Goal: Information Seeking & Learning: Learn about a topic

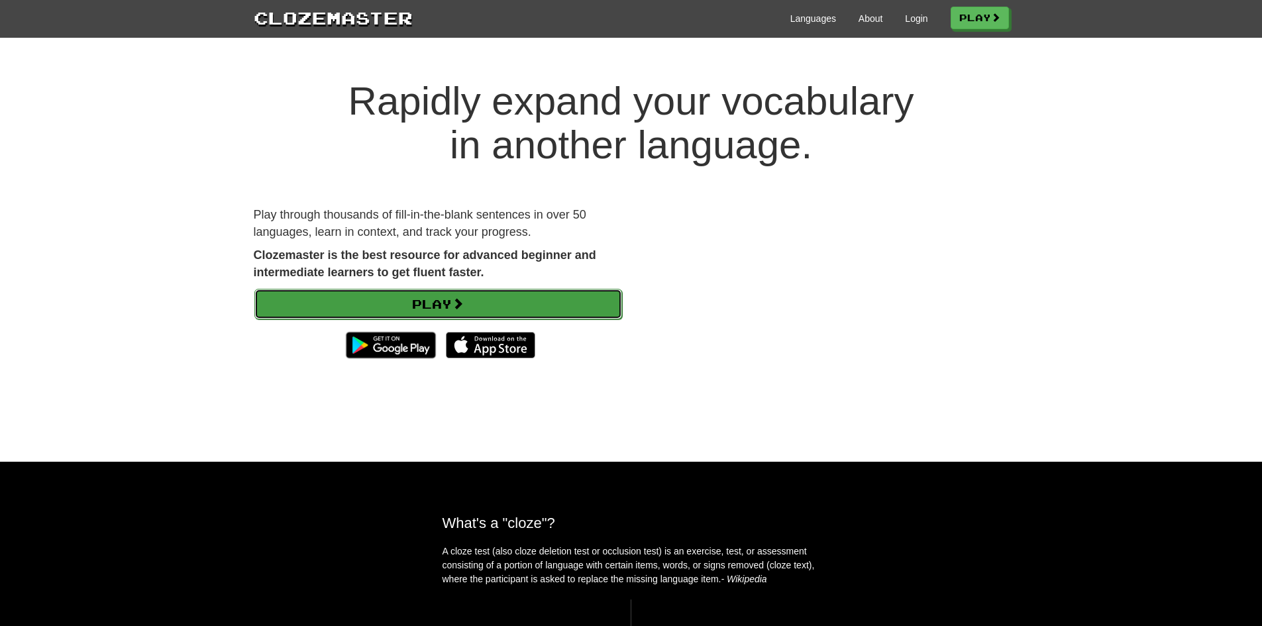
click at [548, 307] on link "Play" at bounding box center [438, 304] width 368 height 30
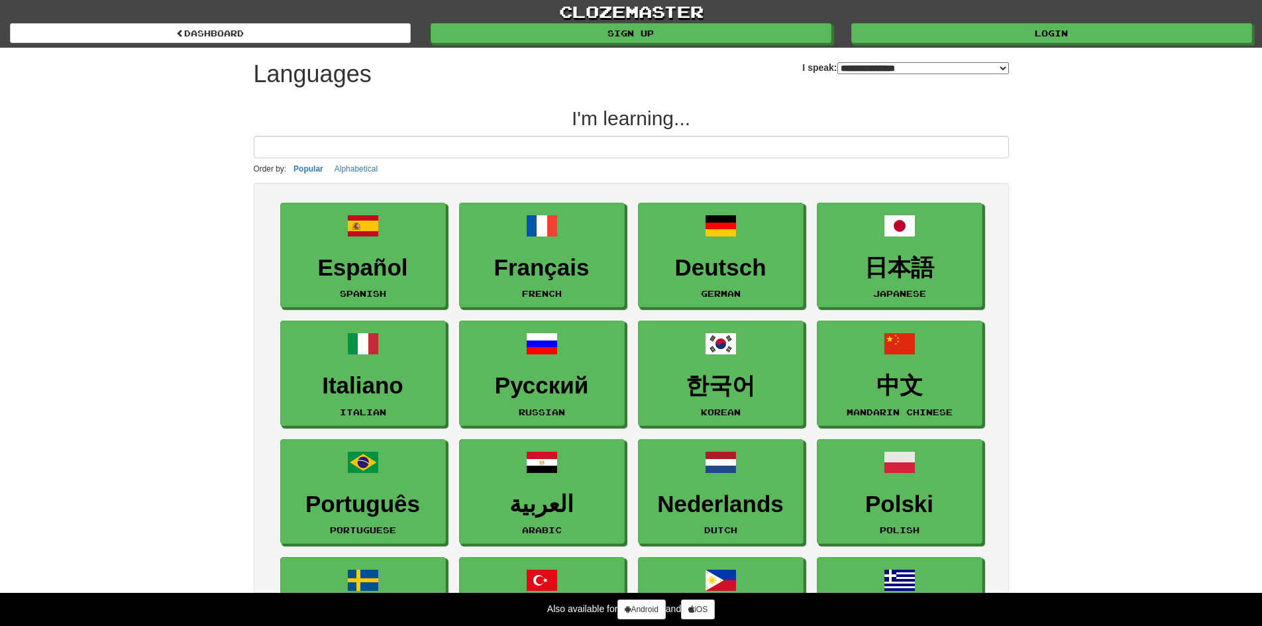
select select "*******"
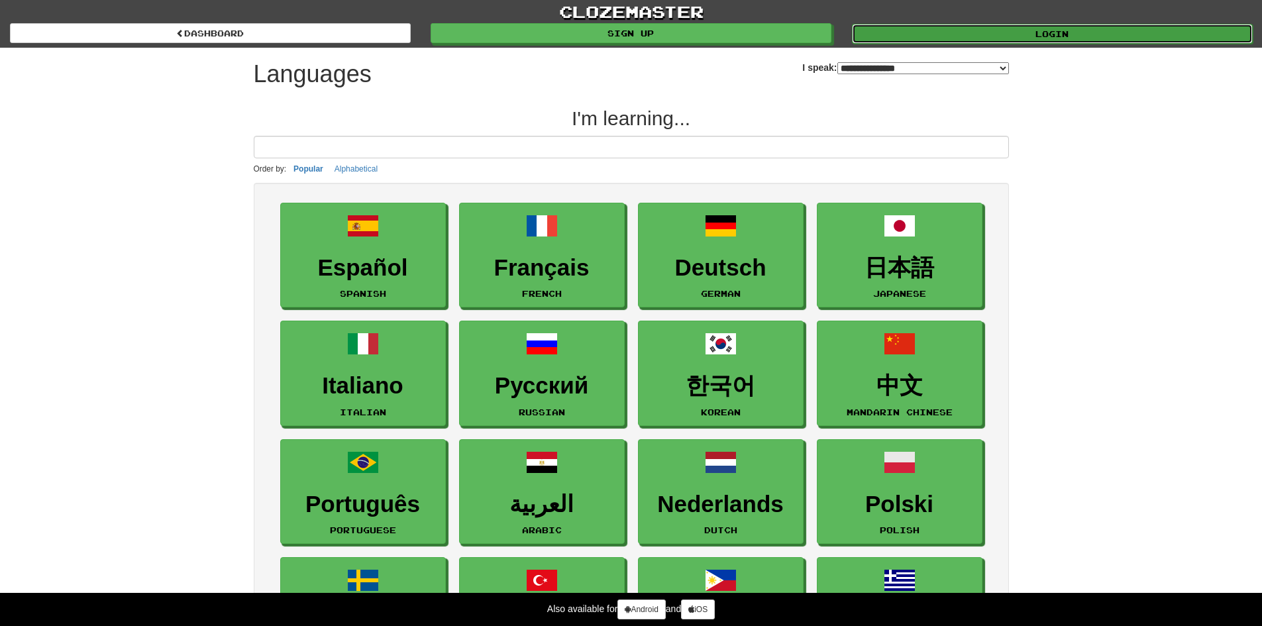
click at [957, 32] on link "Login" at bounding box center [1052, 34] width 401 height 20
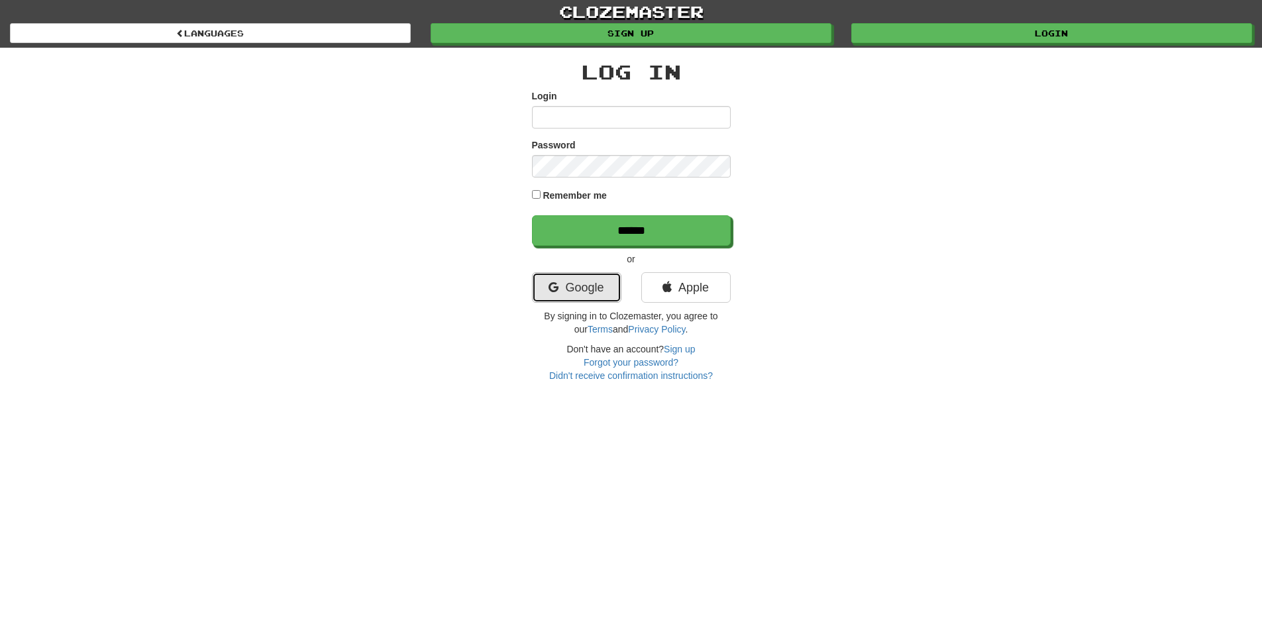
click at [546, 291] on link "Google" at bounding box center [576, 287] width 89 height 30
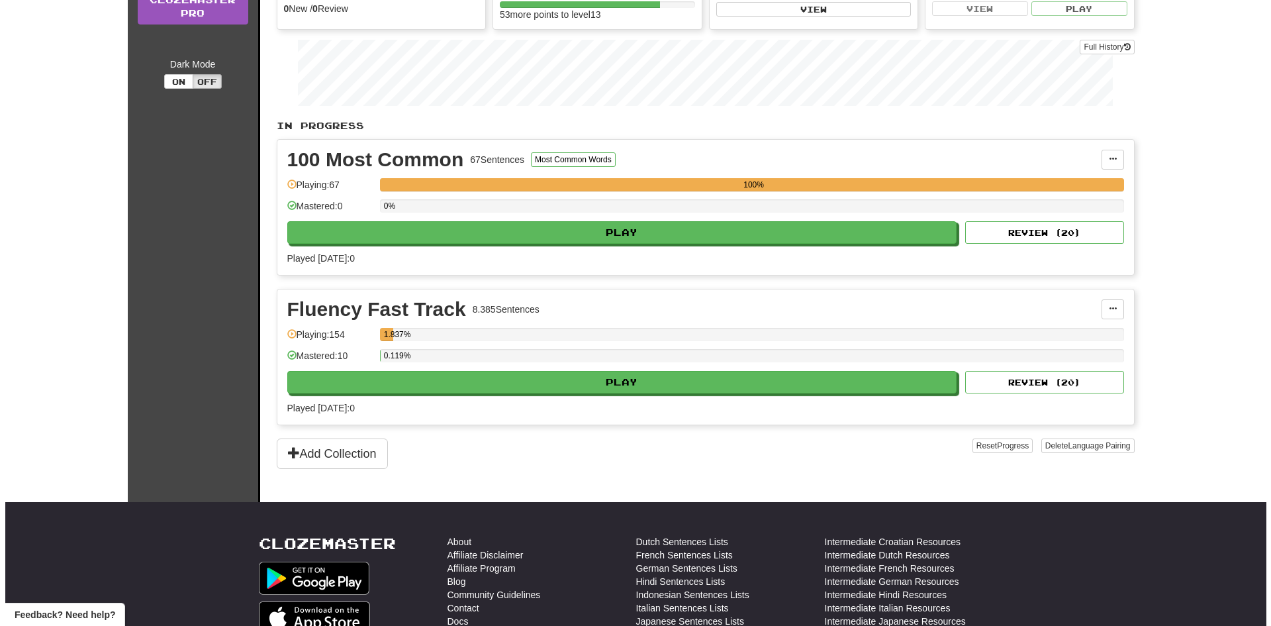
scroll to position [199, 0]
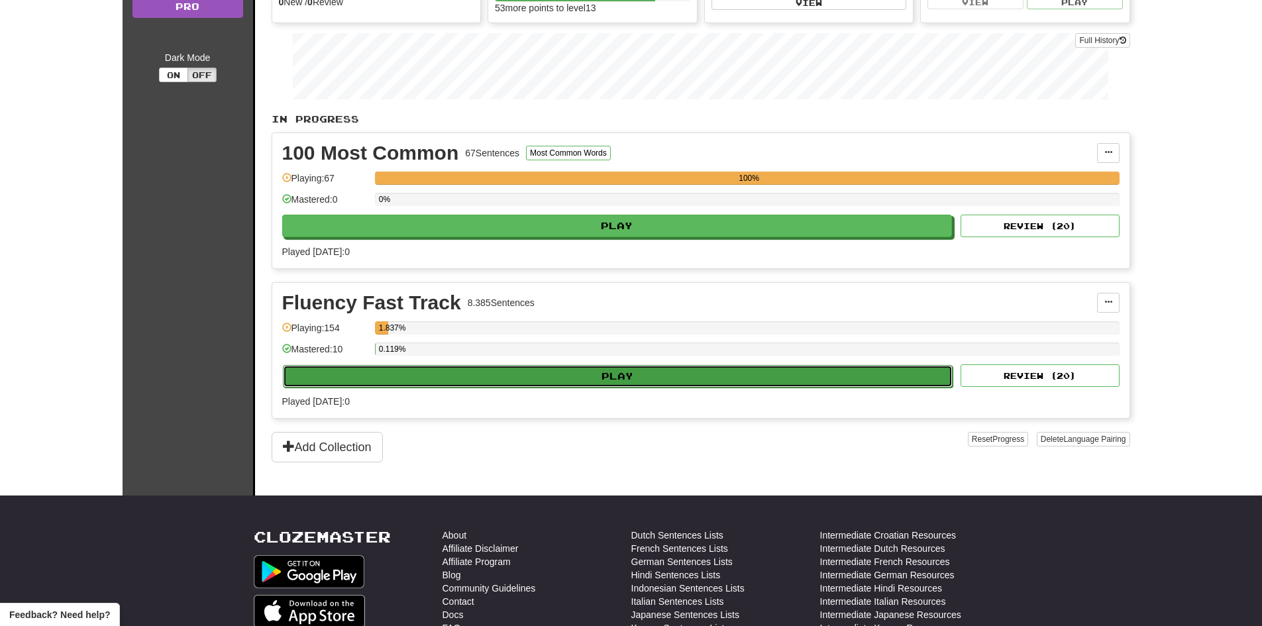
click at [583, 369] on button "Play" at bounding box center [618, 376] width 670 height 23
select select "**"
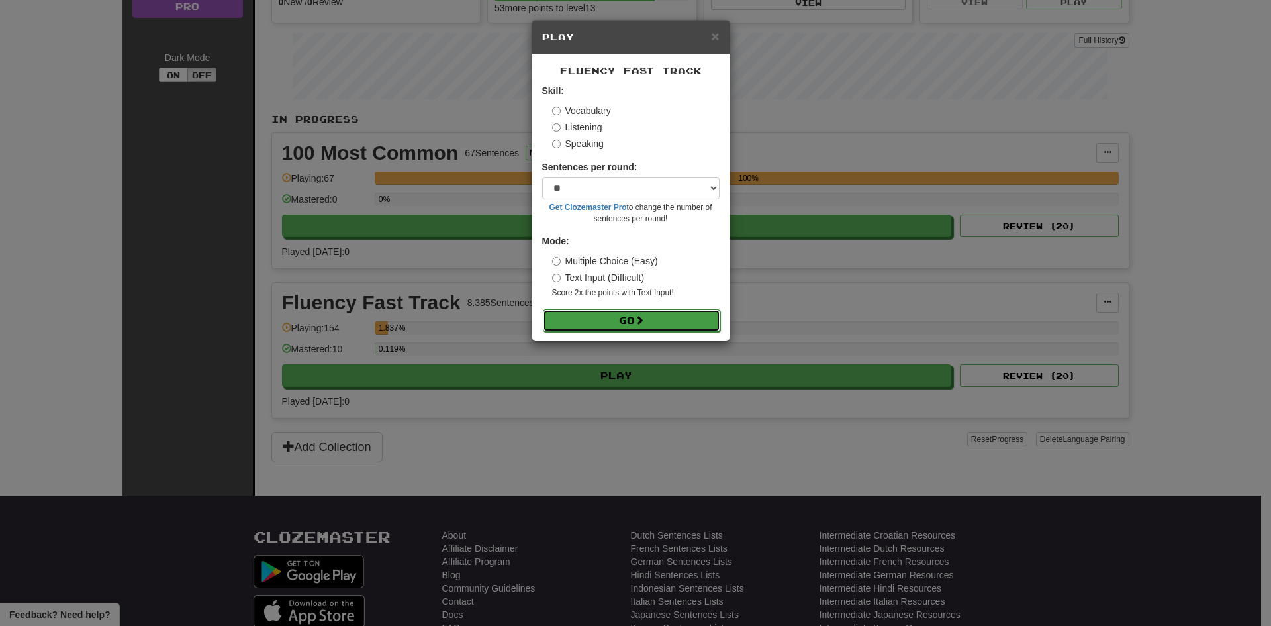
click at [651, 311] on button "Go" at bounding box center [631, 320] width 177 height 23
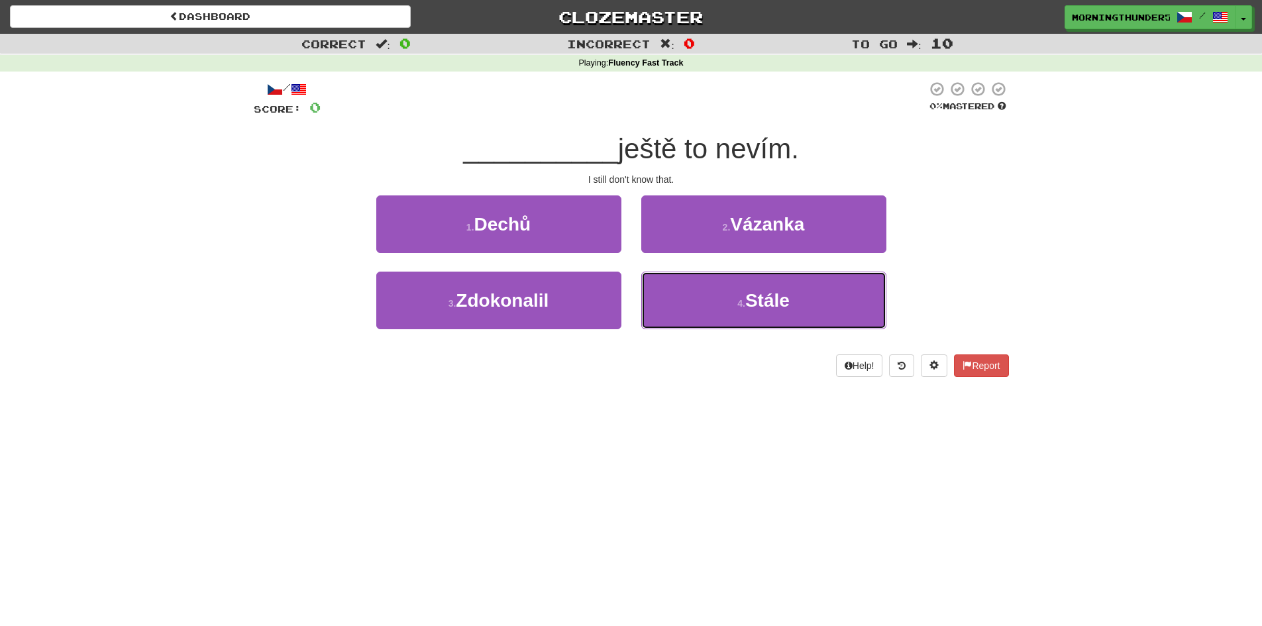
click at [651, 311] on button "4 . [GEOGRAPHIC_DATA]" at bounding box center [763, 301] width 245 height 58
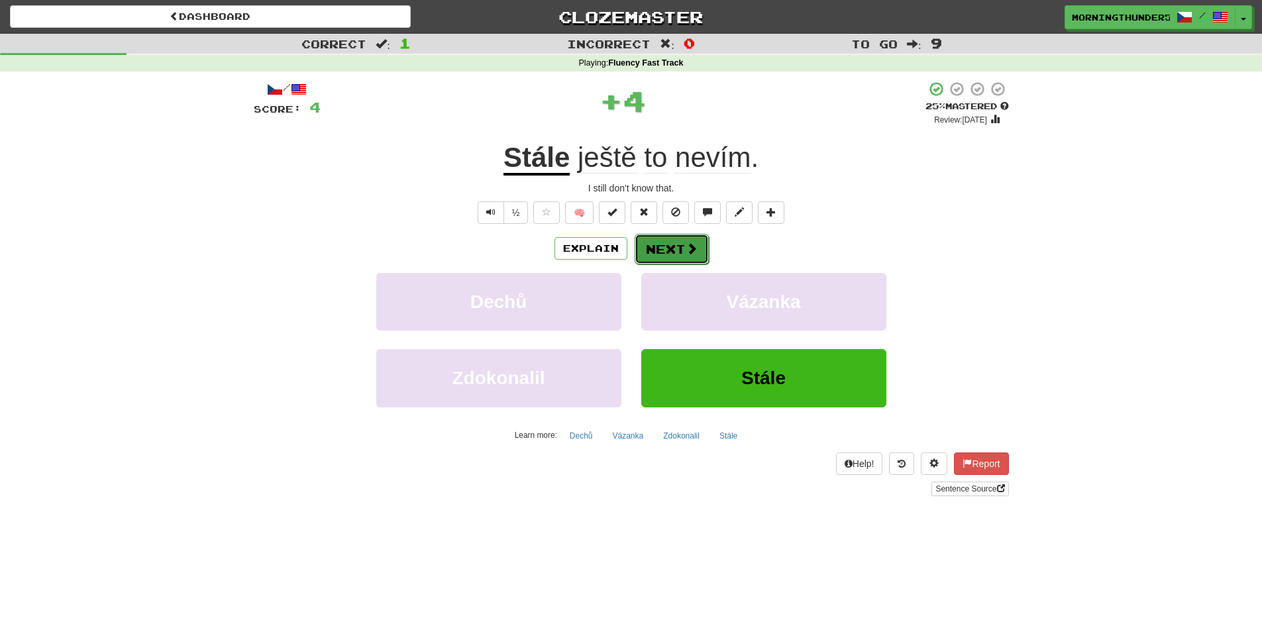
click at [654, 256] on button "Next" at bounding box center [671, 249] width 74 height 30
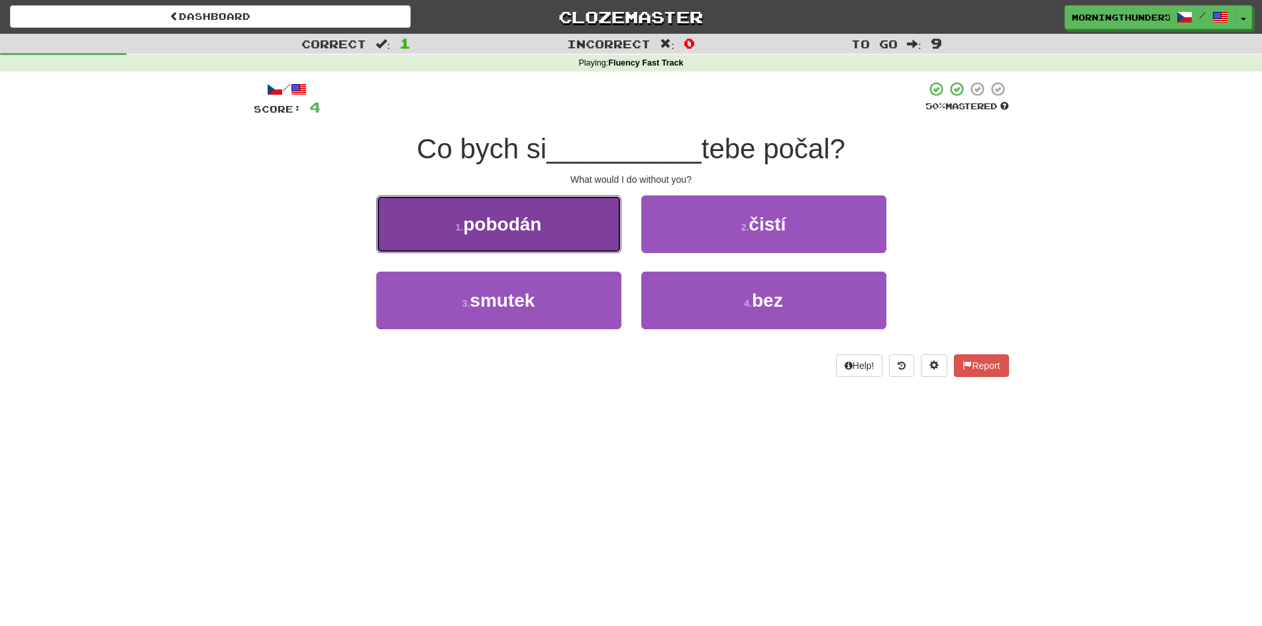
click at [605, 244] on button "1 . pobodán" at bounding box center [498, 224] width 245 height 58
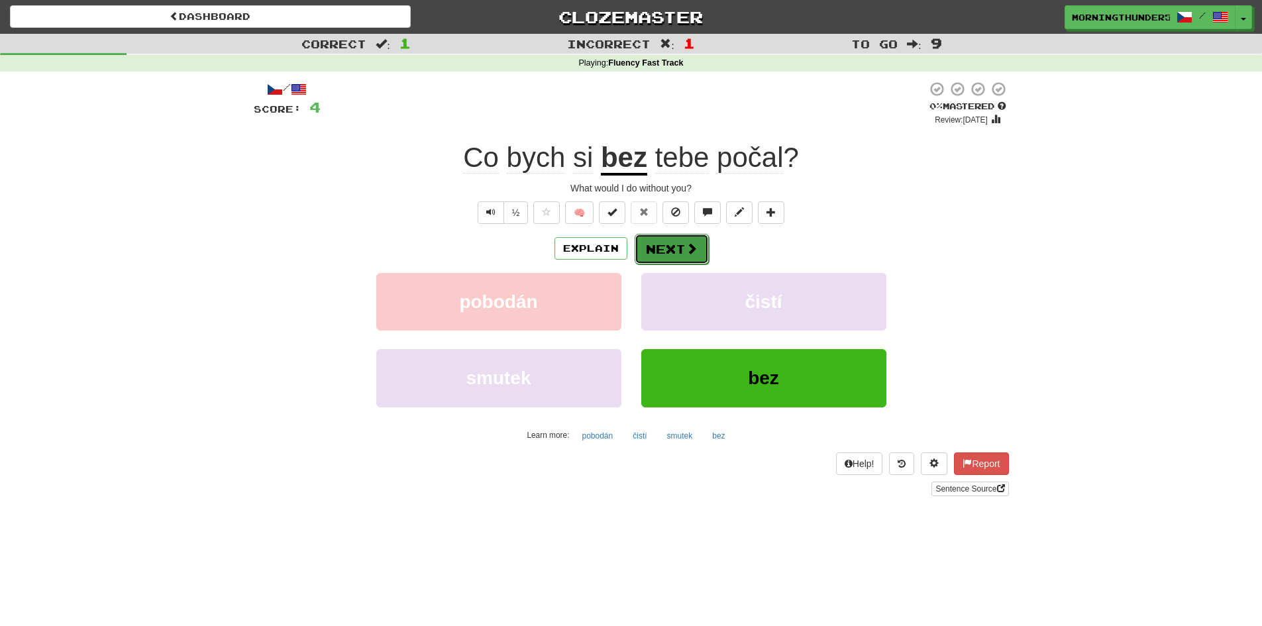
click at [656, 253] on button "Next" at bounding box center [671, 249] width 74 height 30
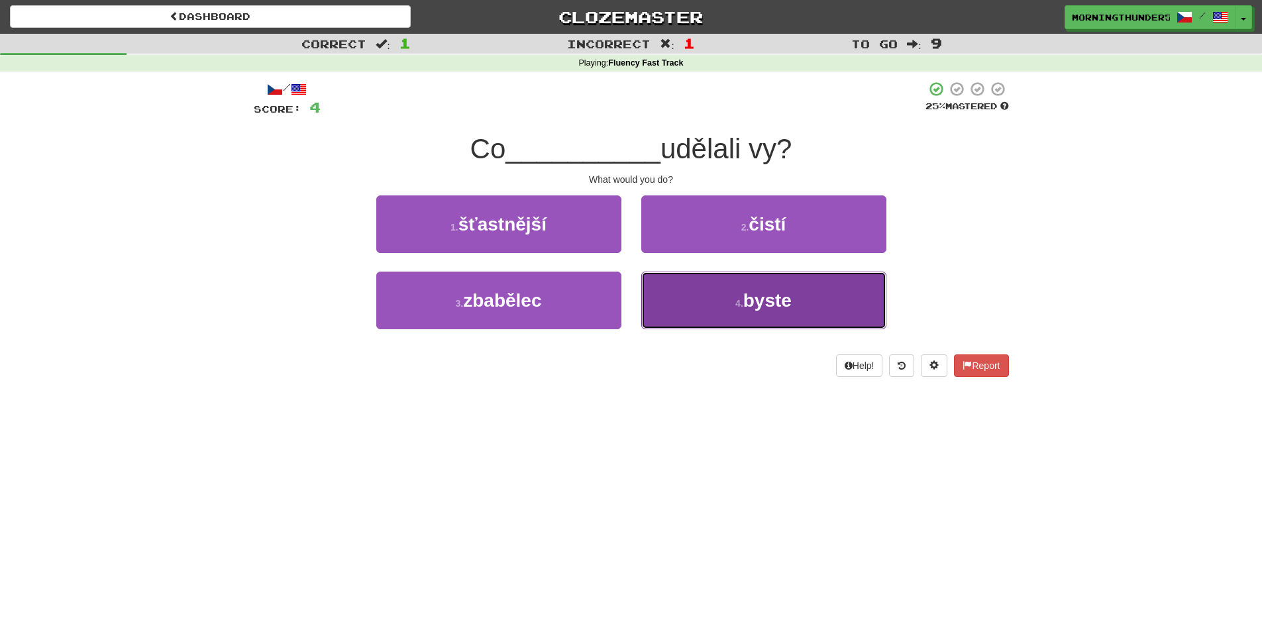
click at [668, 296] on button "4 . byste" at bounding box center [763, 301] width 245 height 58
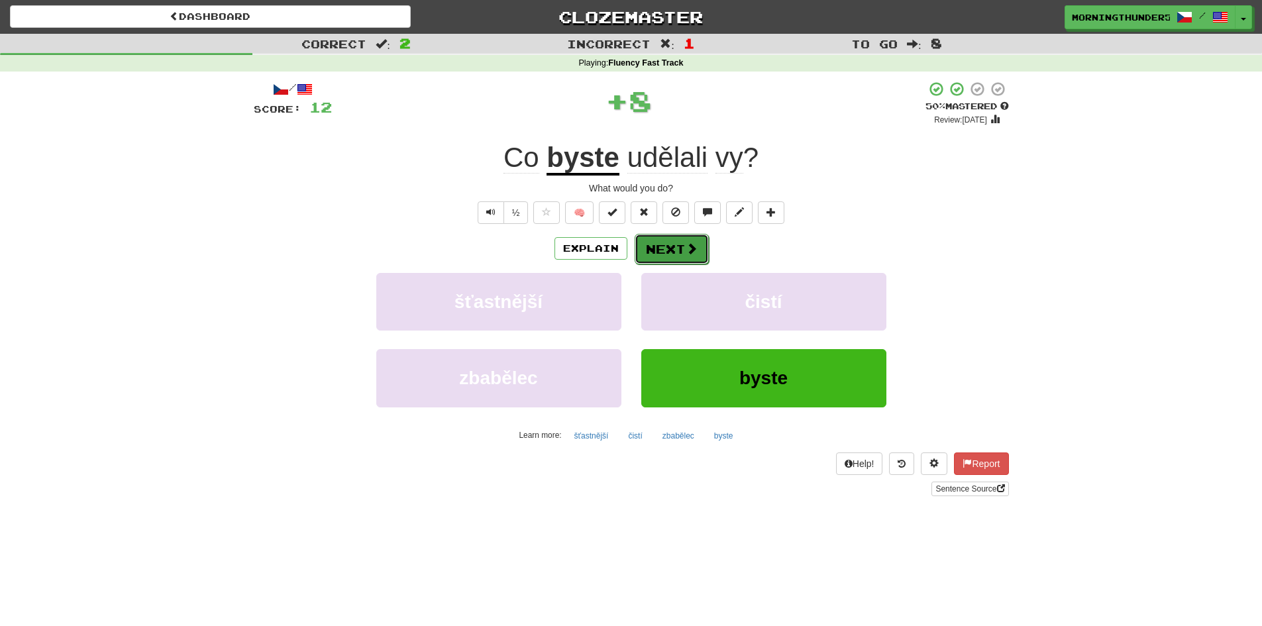
click at [660, 246] on button "Next" at bounding box center [671, 249] width 74 height 30
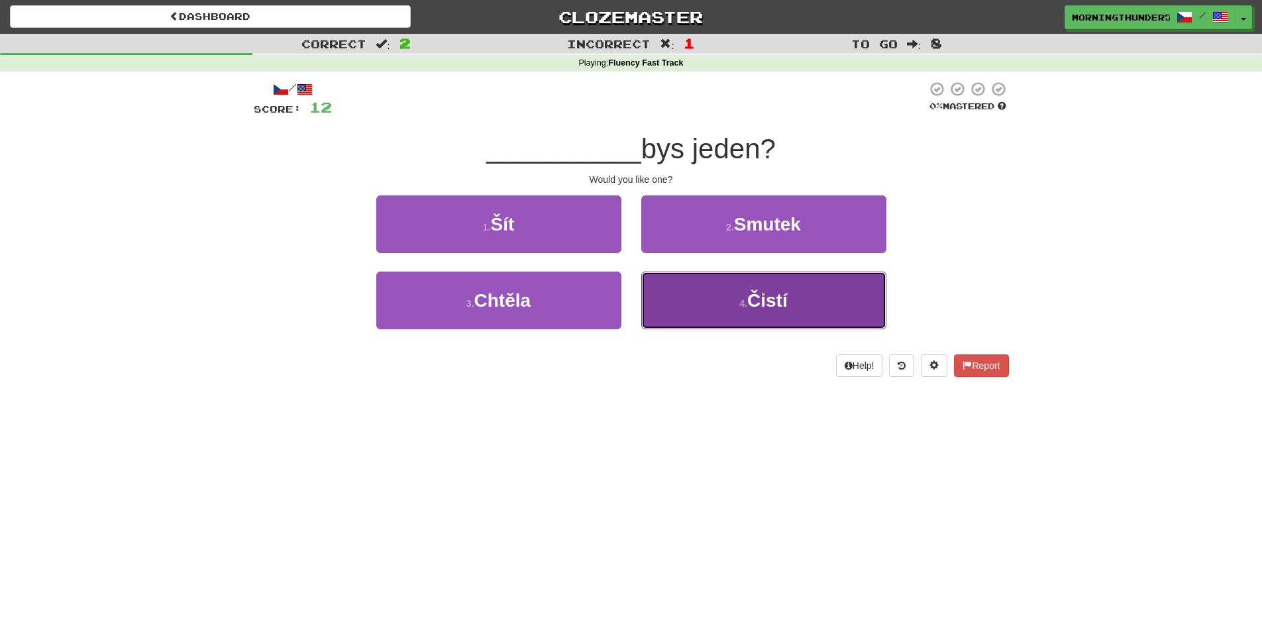
click at [664, 285] on button "4 . Čistí" at bounding box center [763, 301] width 245 height 58
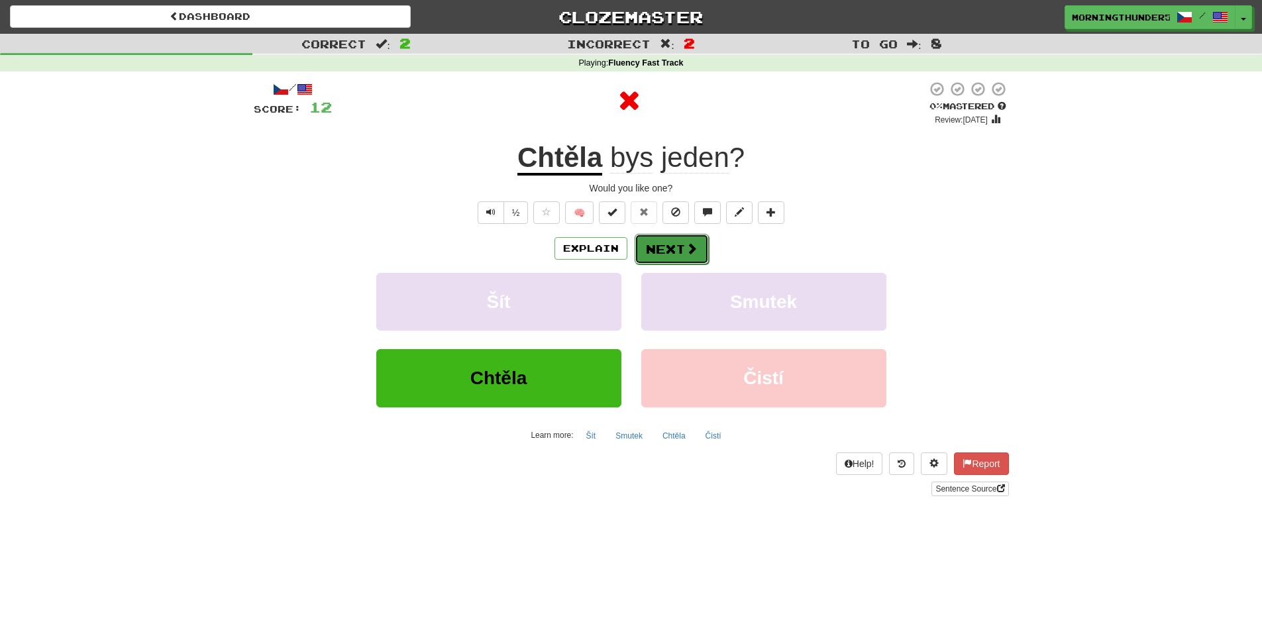
click at [665, 254] on button "Next" at bounding box center [671, 249] width 74 height 30
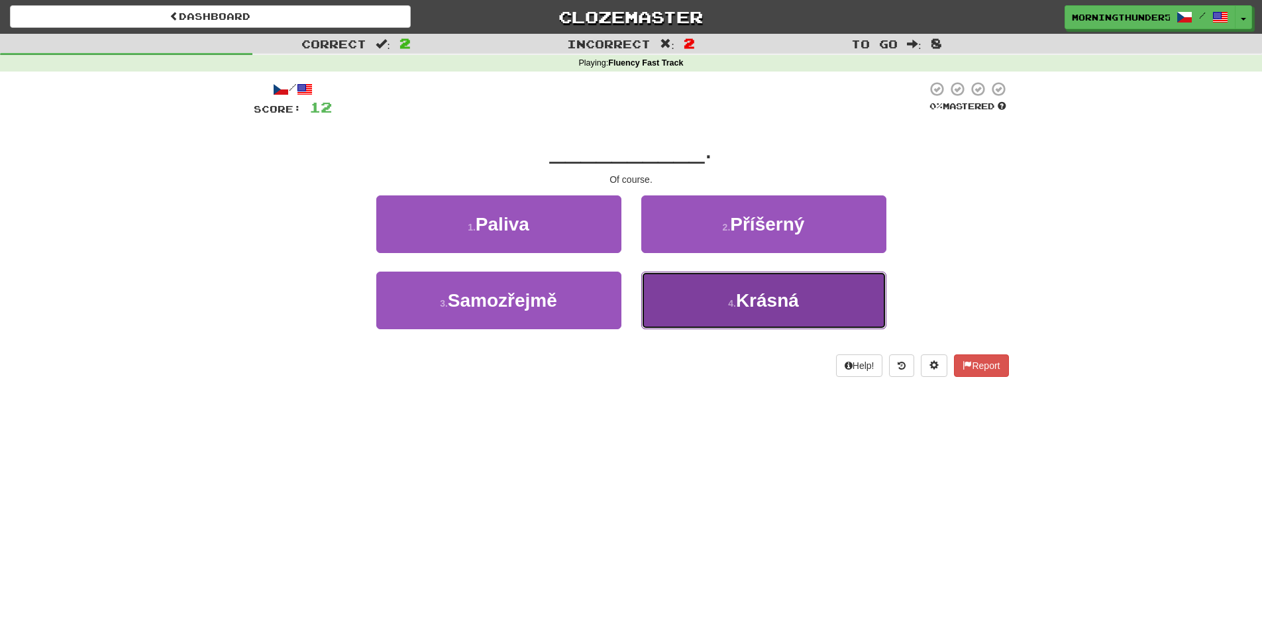
click at [672, 281] on button "4 . Krásná" at bounding box center [763, 301] width 245 height 58
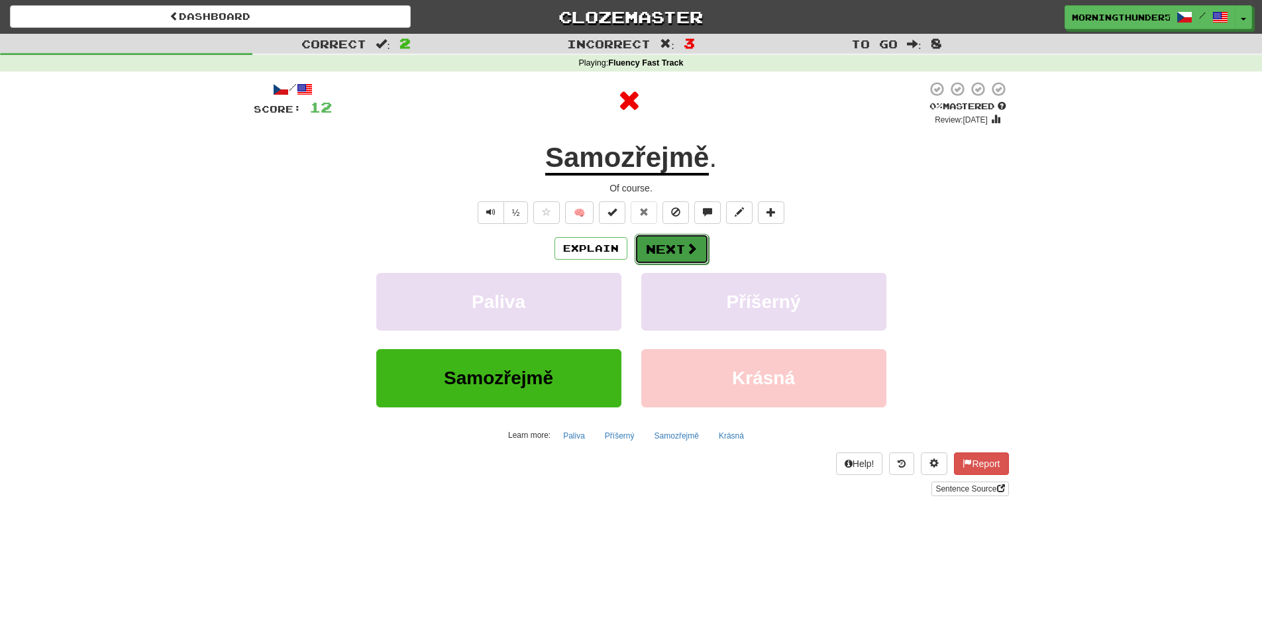
click at [674, 262] on button "Next" at bounding box center [671, 249] width 74 height 30
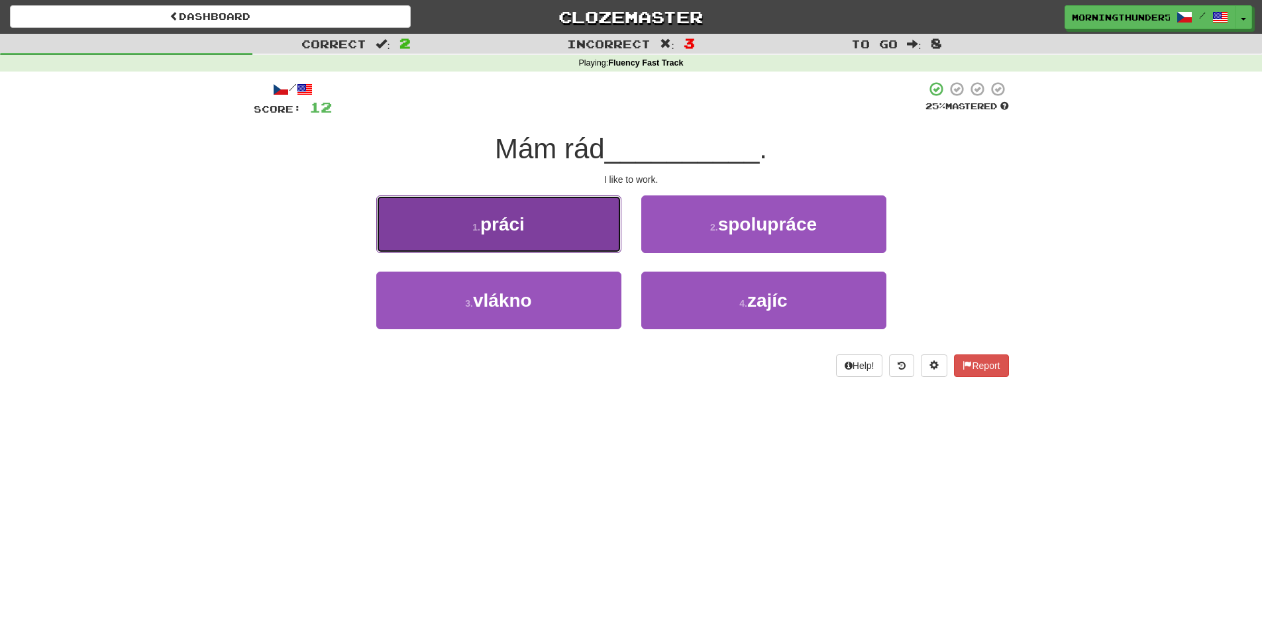
click at [561, 231] on button "1 . práci" at bounding box center [498, 224] width 245 height 58
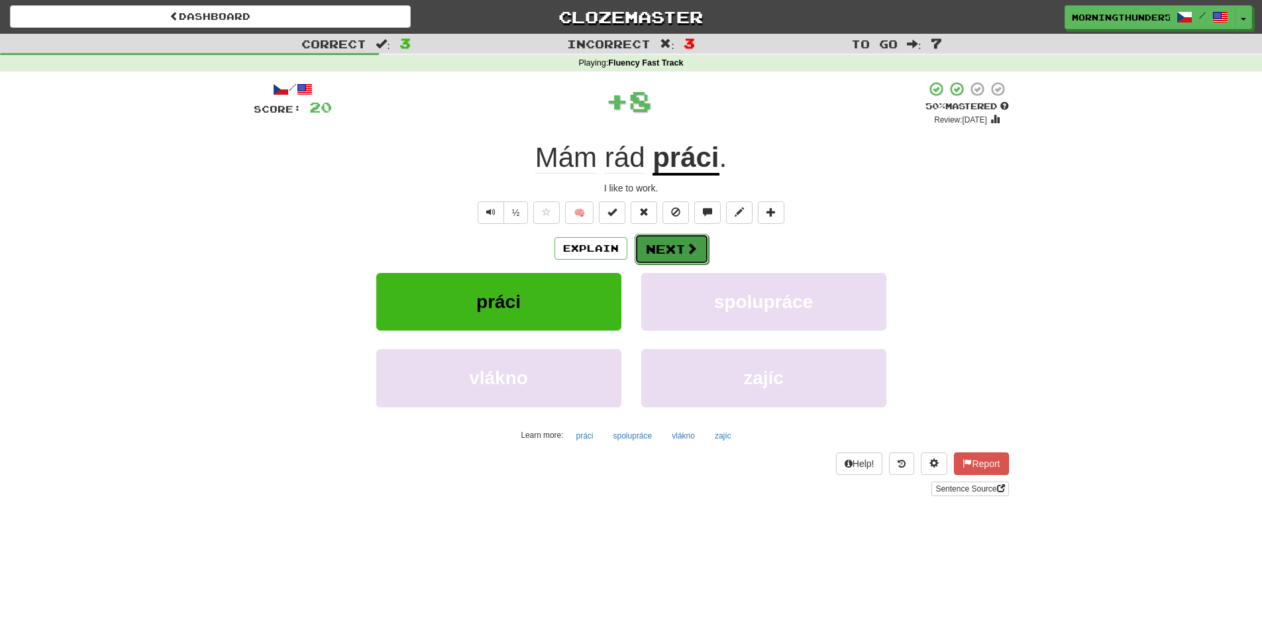
click at [662, 248] on button "Next" at bounding box center [671, 249] width 74 height 30
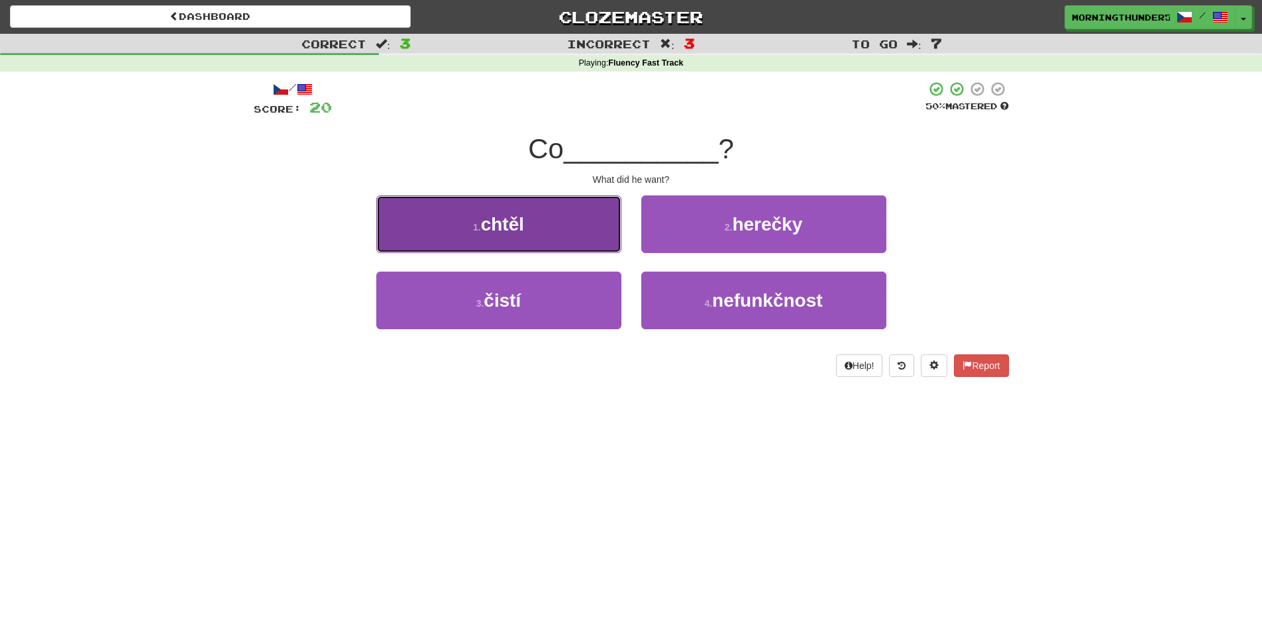
click at [581, 219] on button "1 . chtěl" at bounding box center [498, 224] width 245 height 58
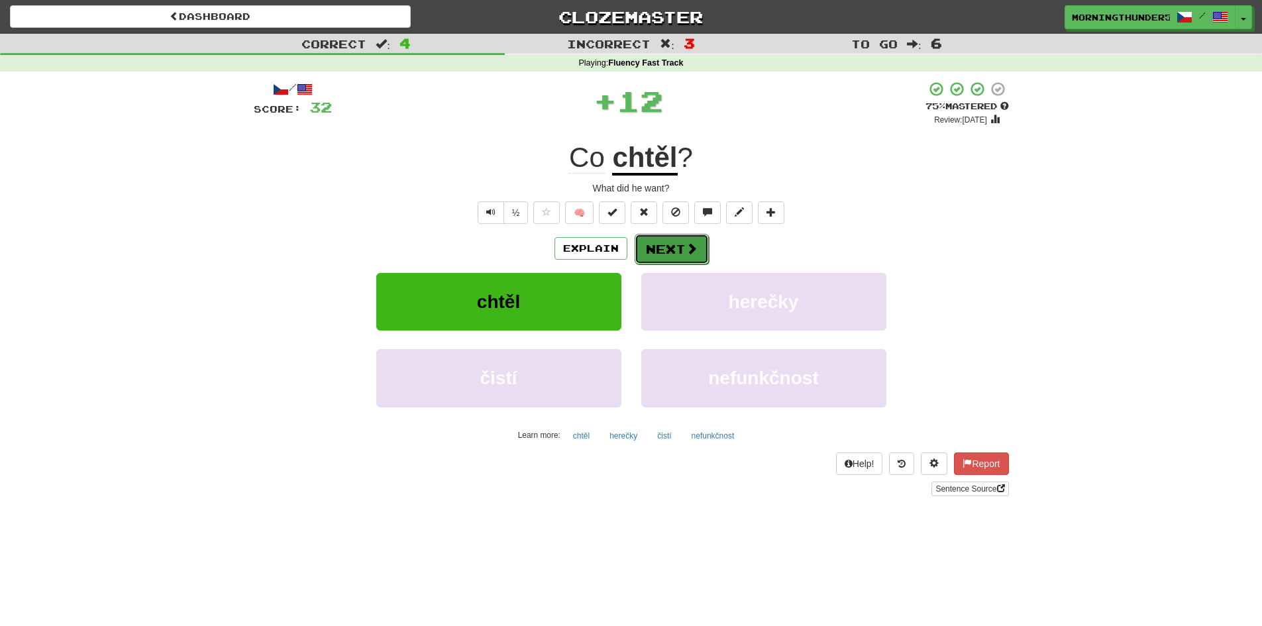
click at [652, 262] on button "Next" at bounding box center [671, 249] width 74 height 30
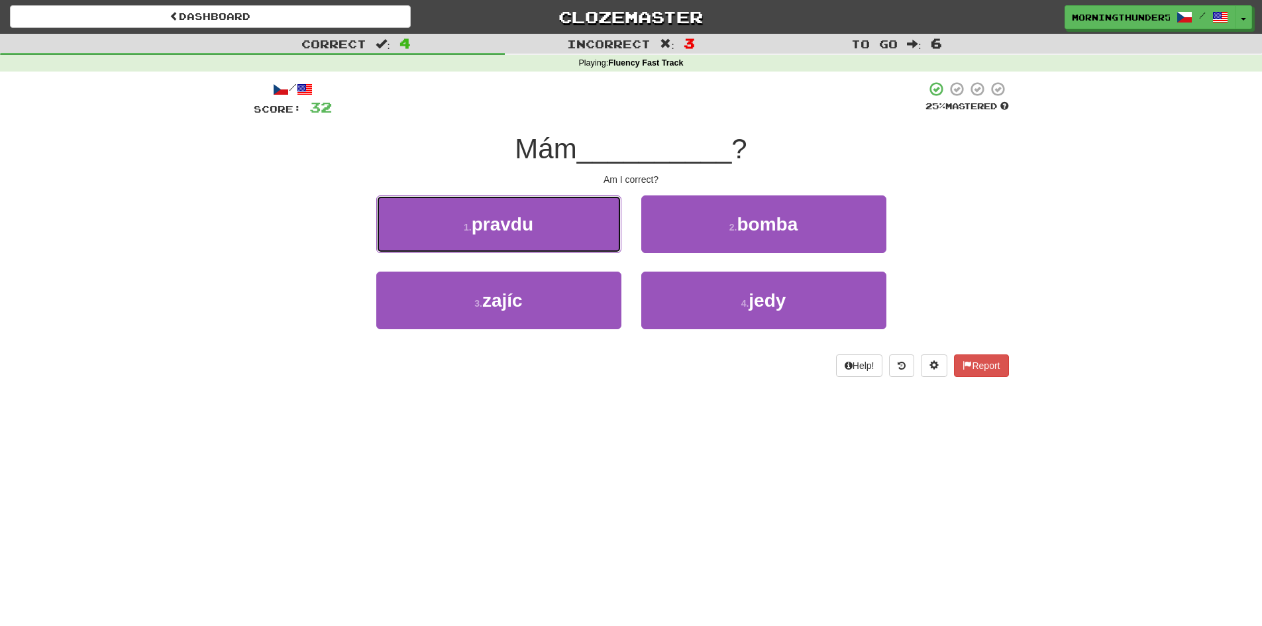
click at [566, 219] on button "1 . pravdu" at bounding box center [498, 224] width 245 height 58
click at [591, 228] on div "/ Score: 32 25 % Mastered Mám __________ ? Am I correct? 1 . pravdu 2 . bomba 3…" at bounding box center [631, 229] width 755 height 296
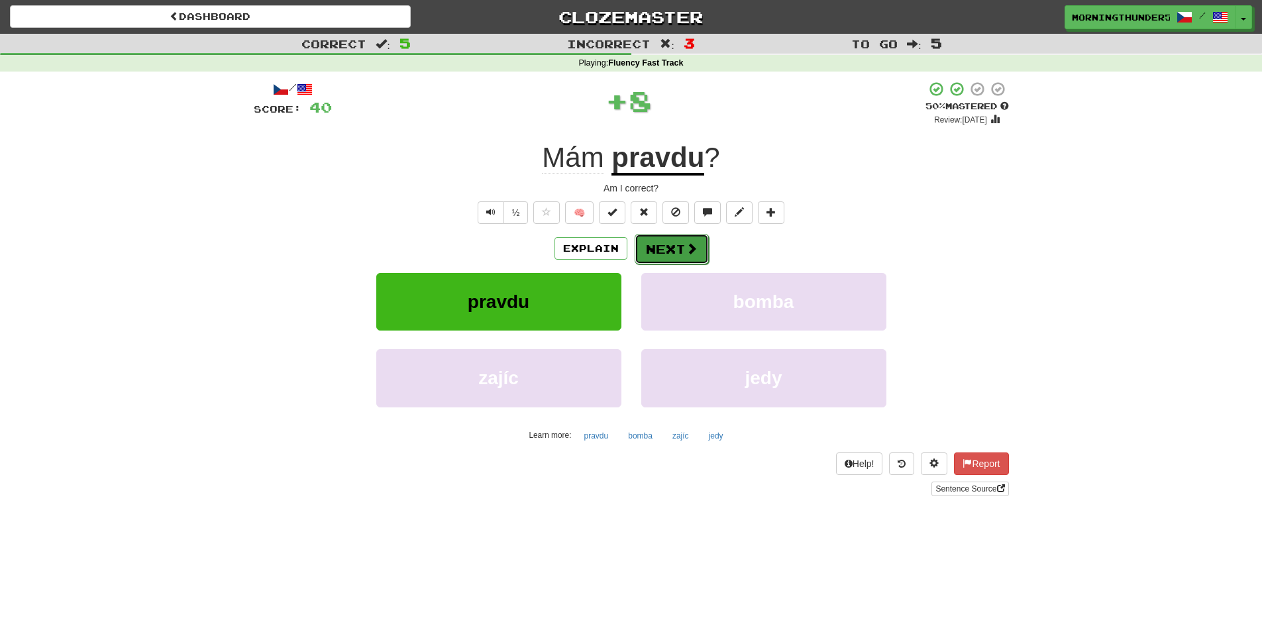
click at [703, 250] on button "Next" at bounding box center [671, 249] width 74 height 30
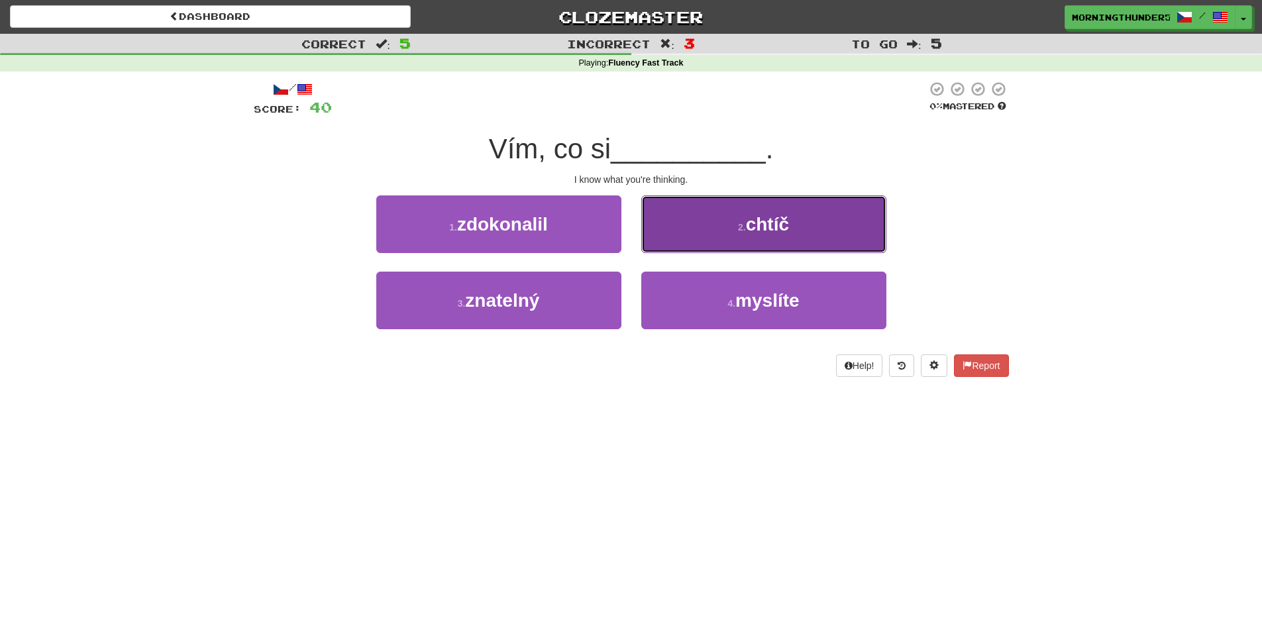
click at [723, 246] on button "2 . chtíč" at bounding box center [763, 224] width 245 height 58
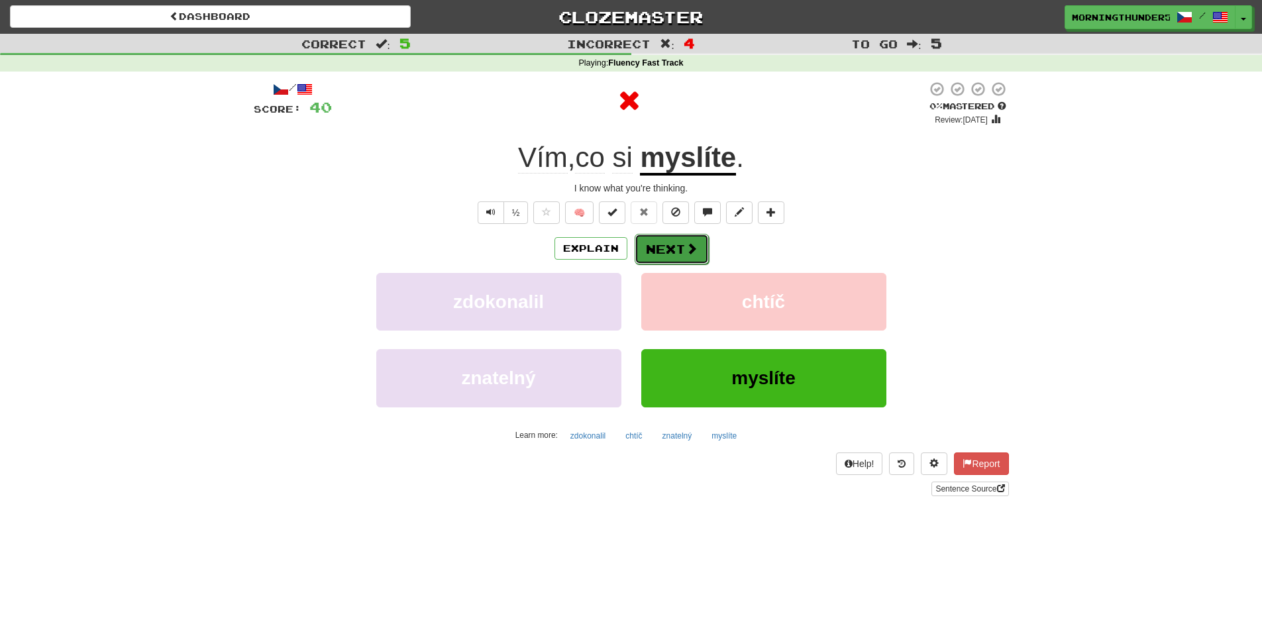
click at [670, 253] on button "Next" at bounding box center [671, 249] width 74 height 30
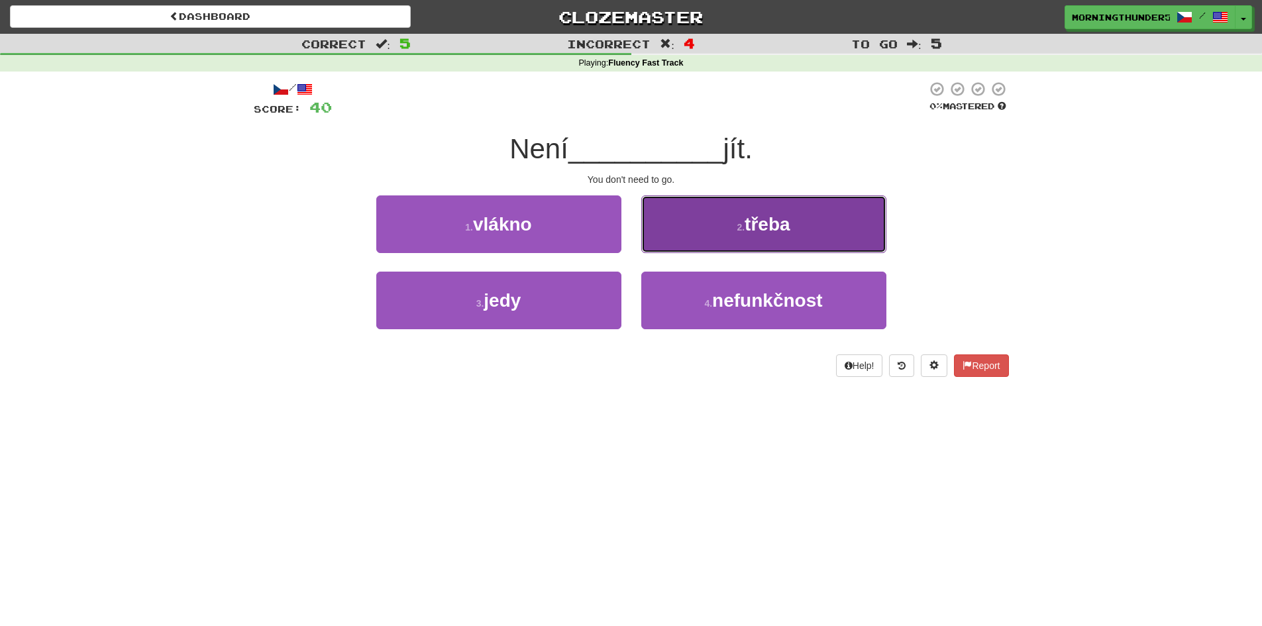
click at [688, 234] on button "2 . třeba" at bounding box center [763, 224] width 245 height 58
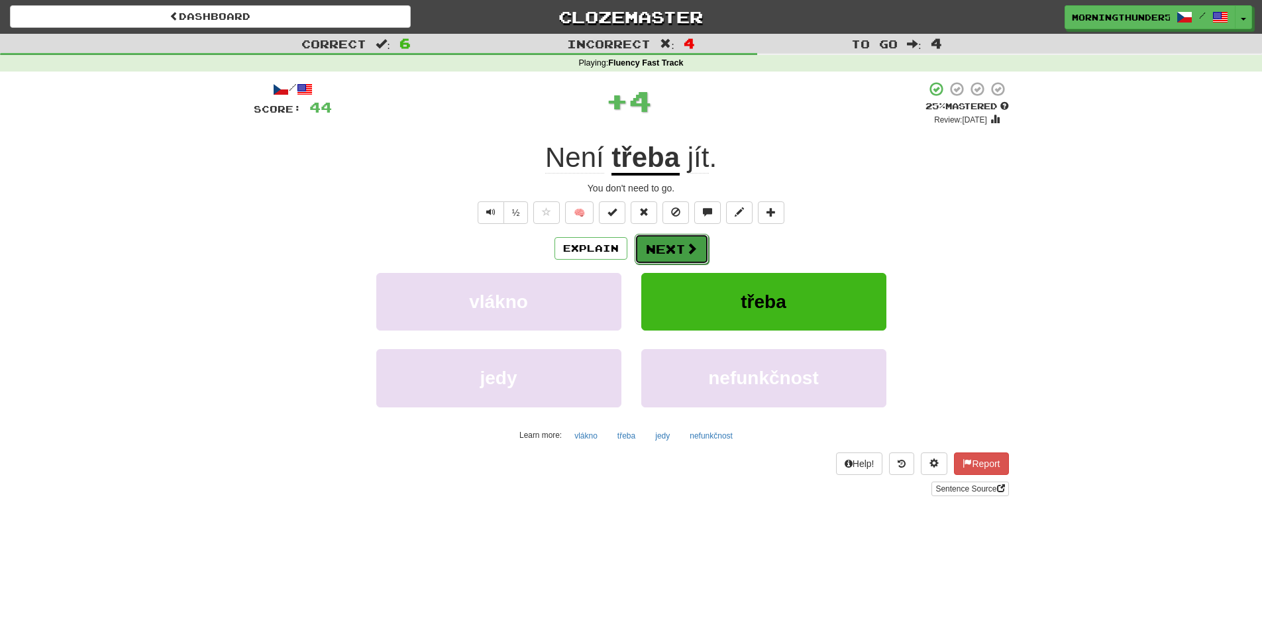
click at [671, 242] on button "Next" at bounding box center [671, 249] width 74 height 30
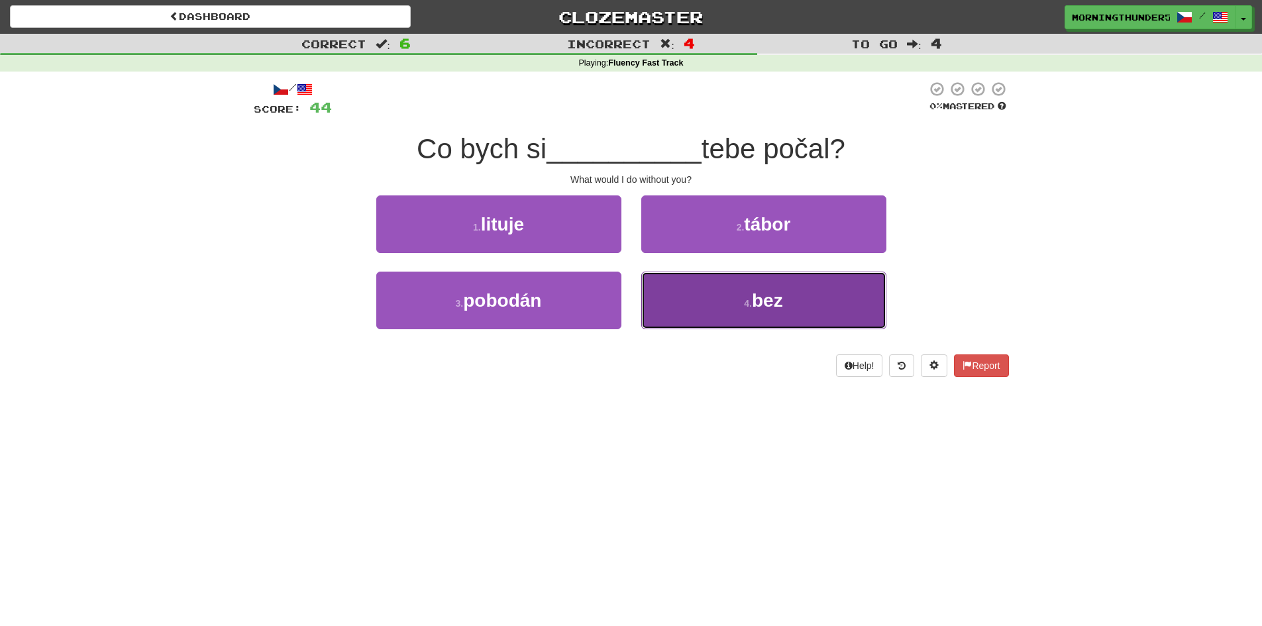
click at [756, 287] on button "4 . bez" at bounding box center [763, 301] width 245 height 58
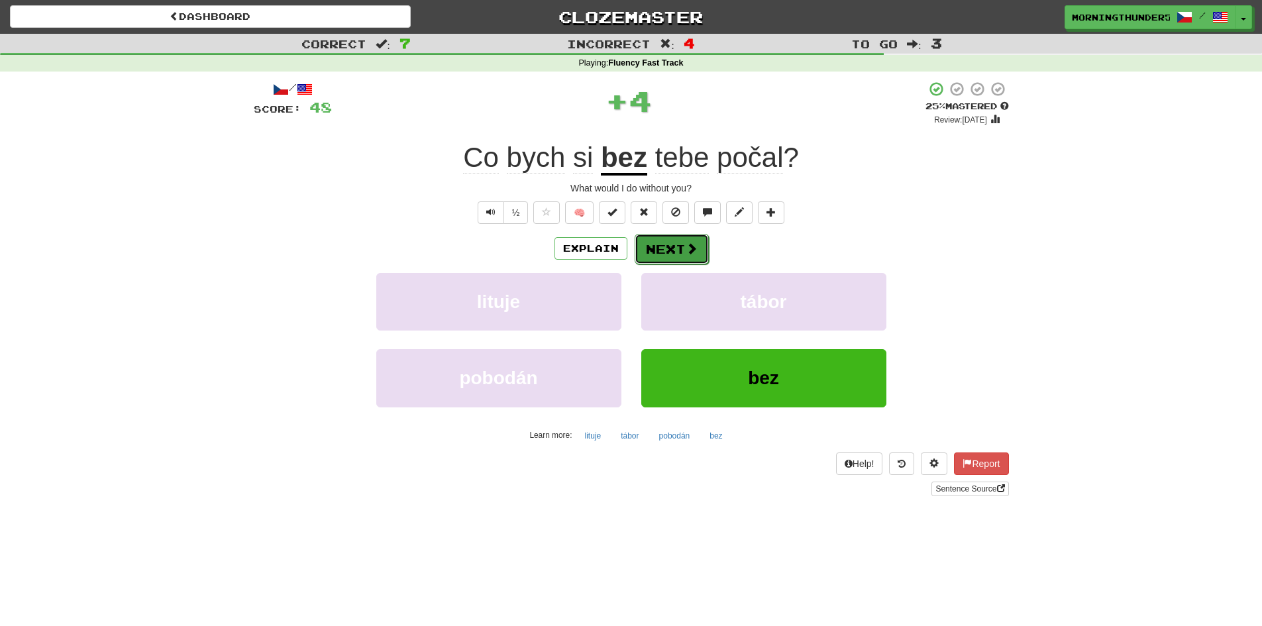
click at [668, 253] on button "Next" at bounding box center [671, 249] width 74 height 30
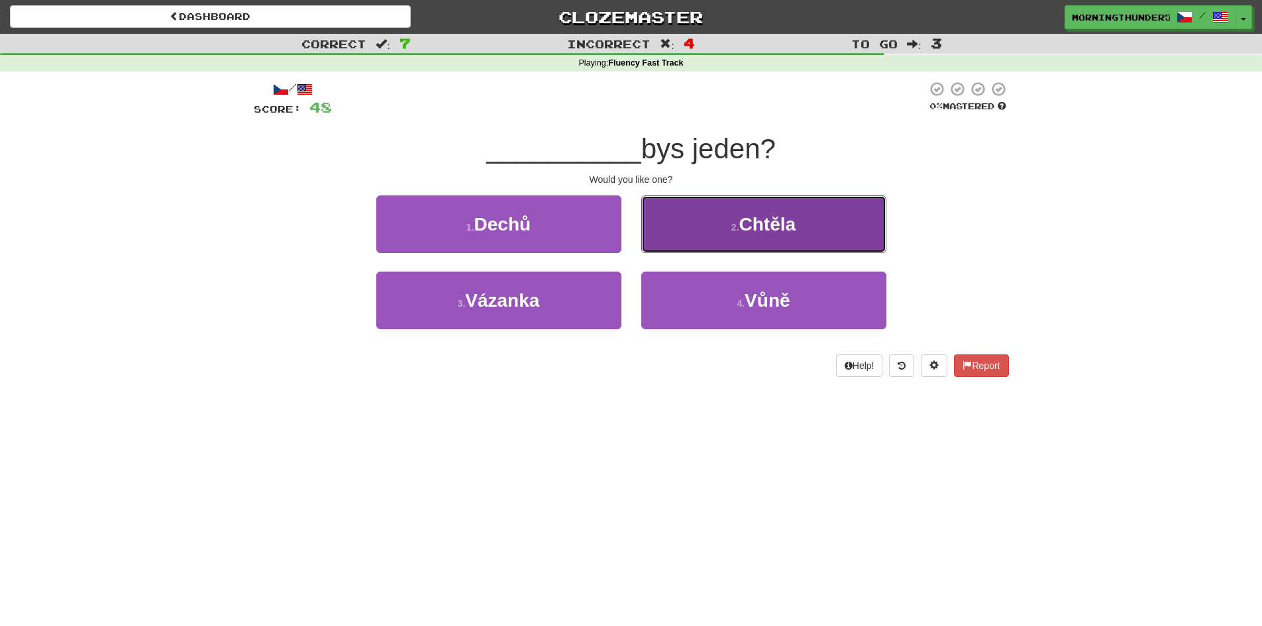
click at [732, 211] on button "2 . Chtěla" at bounding box center [763, 224] width 245 height 58
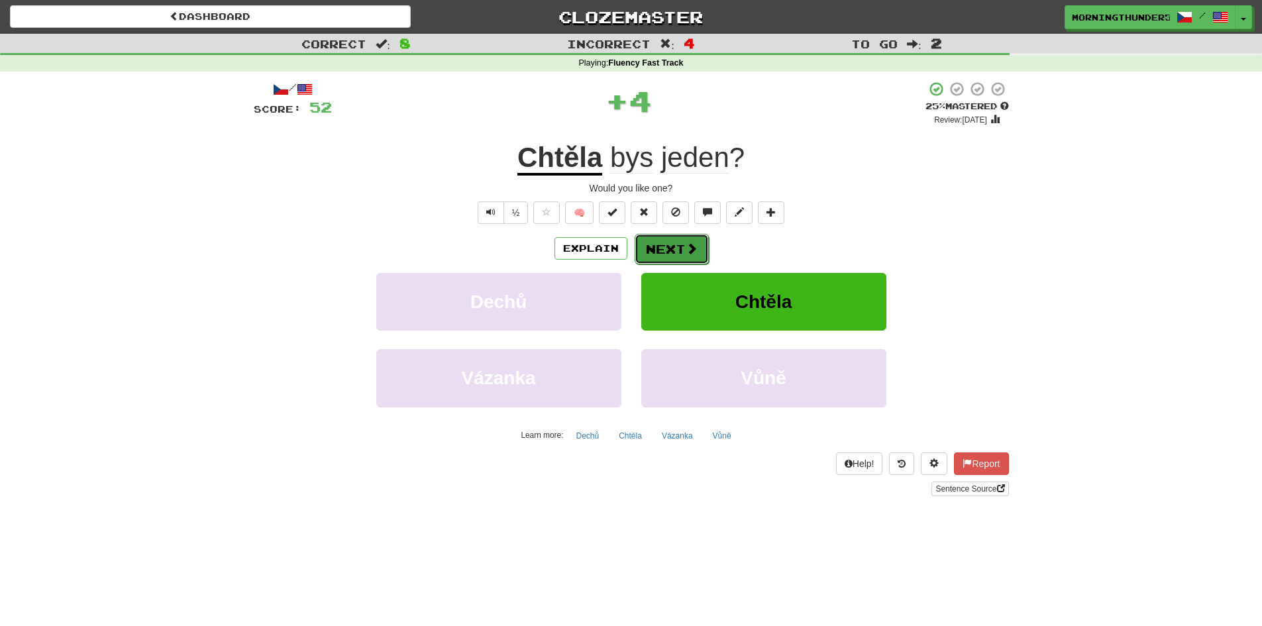
click at [704, 245] on button "Next" at bounding box center [671, 249] width 74 height 30
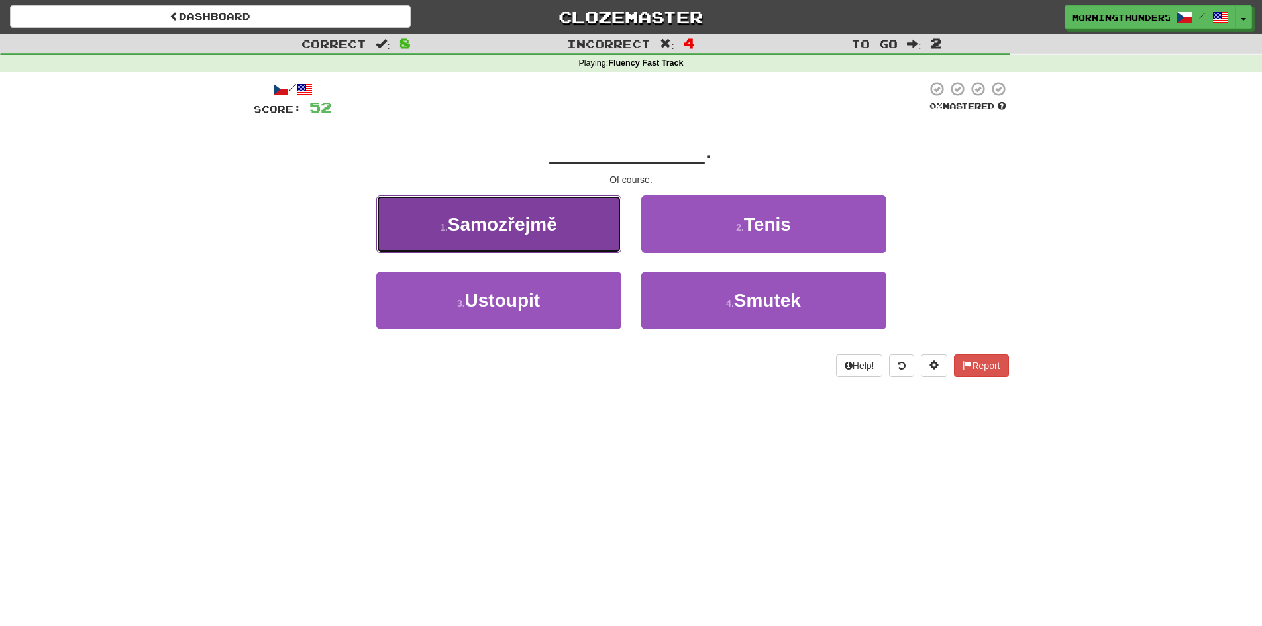
click at [612, 221] on button "1 . Samozřejmě" at bounding box center [498, 224] width 245 height 58
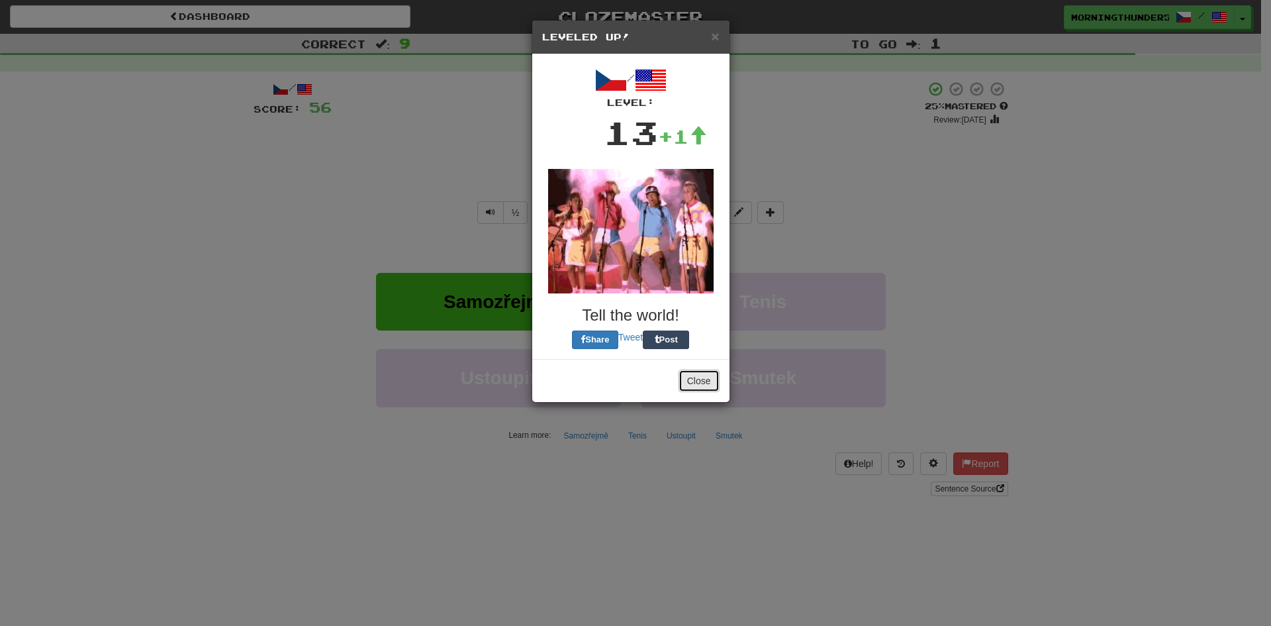
click at [692, 389] on button "Close" at bounding box center [699, 381] width 41 height 23
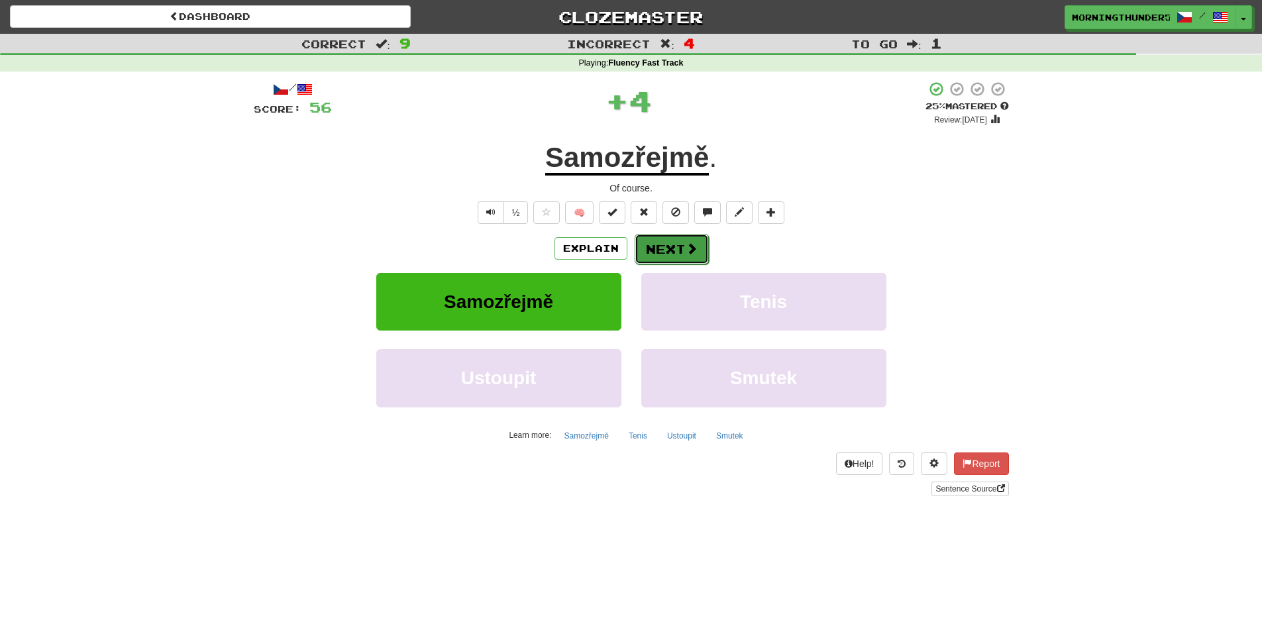
click at [650, 254] on button "Next" at bounding box center [671, 249] width 74 height 30
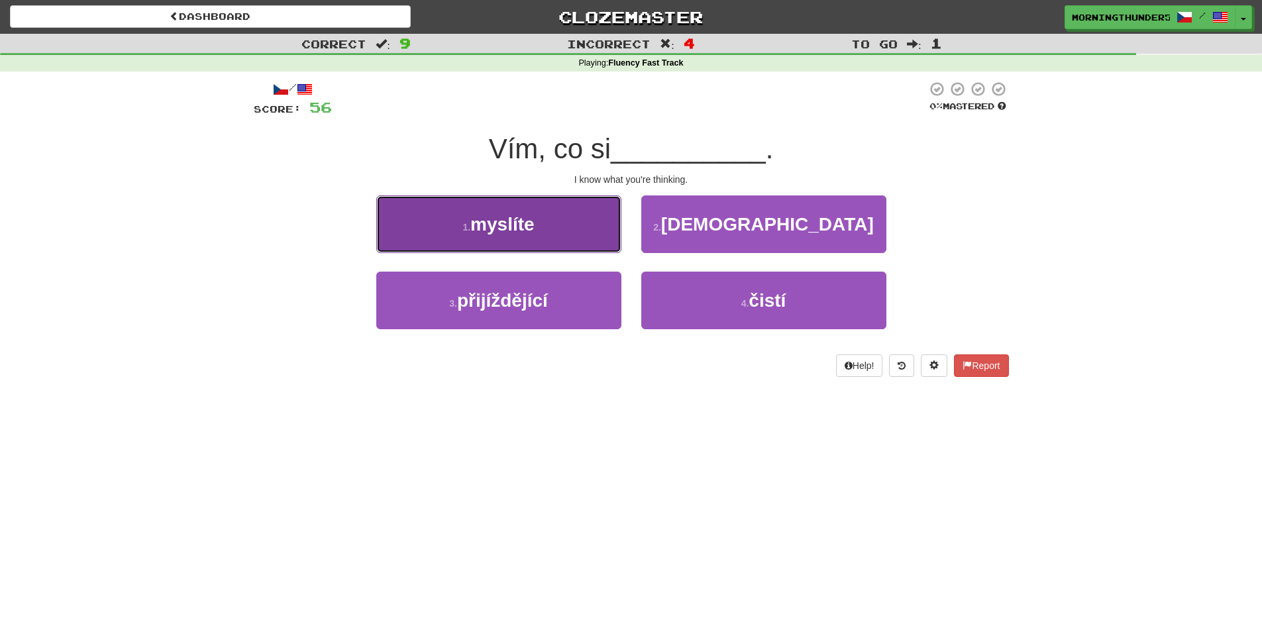
click at [556, 252] on button "1 . myslíte" at bounding box center [498, 224] width 245 height 58
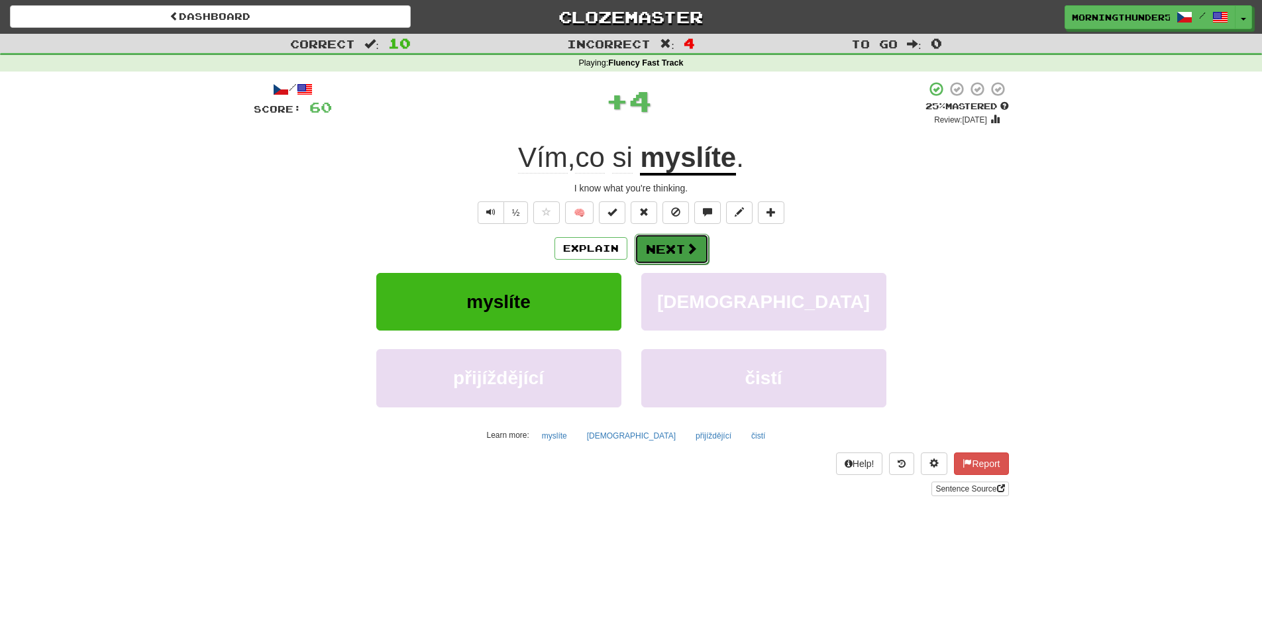
click at [697, 238] on button "Next" at bounding box center [671, 249] width 74 height 30
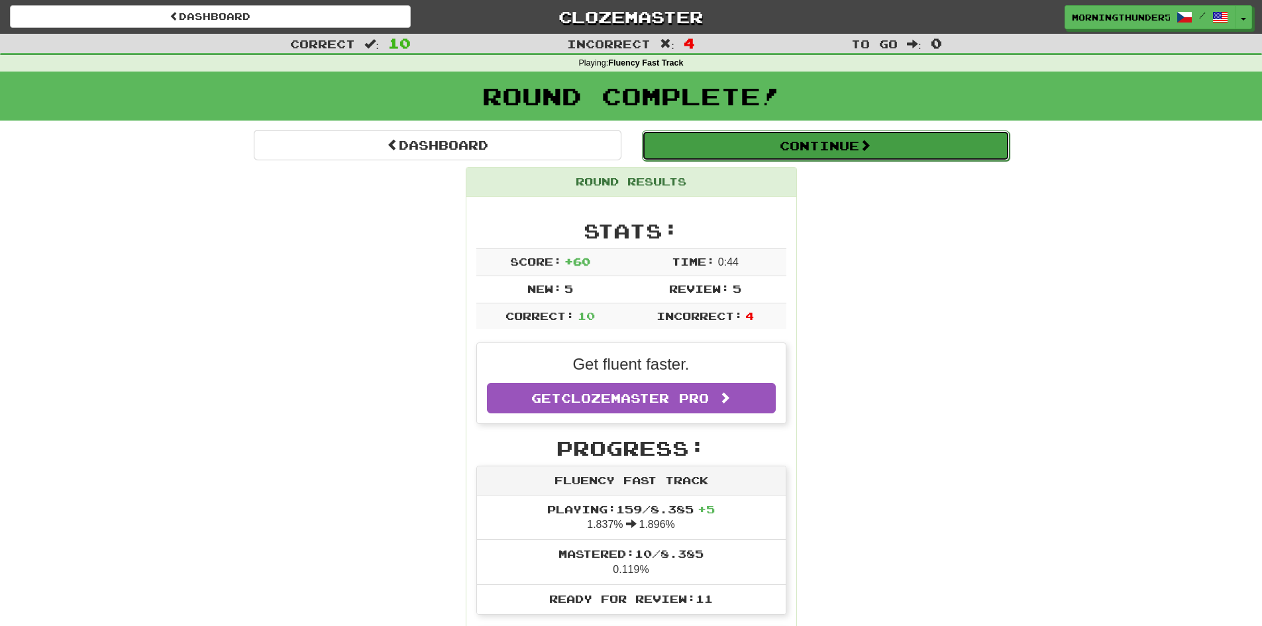
click at [691, 146] on button "Continue" at bounding box center [826, 145] width 368 height 30
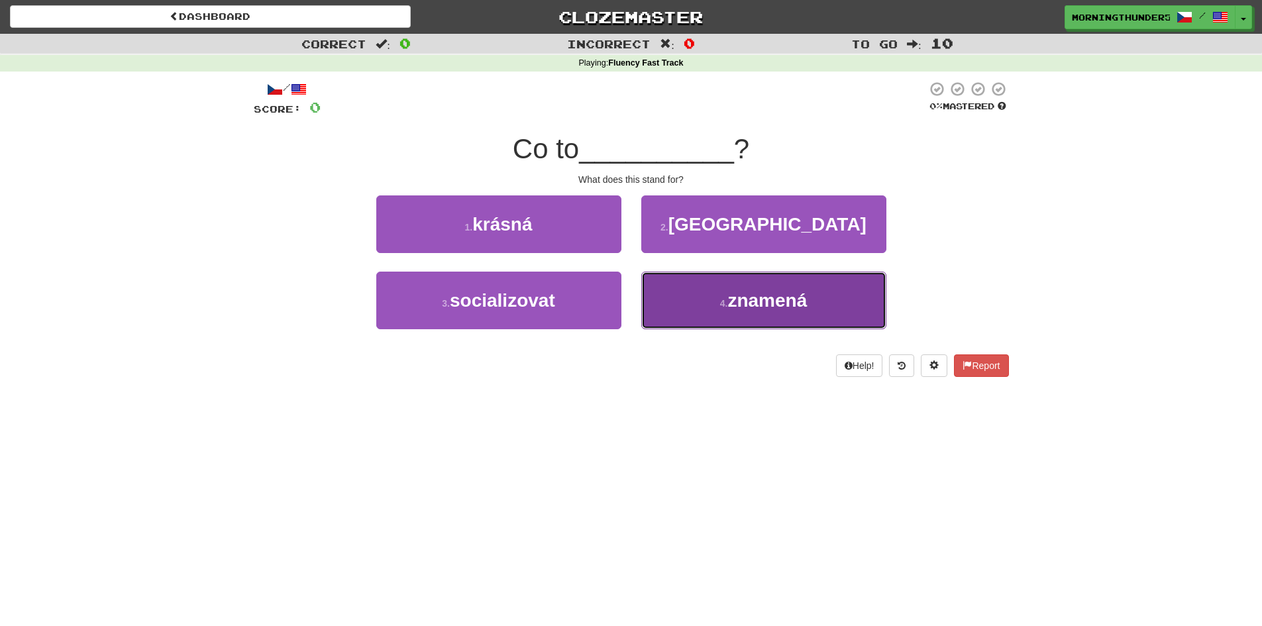
click at [683, 281] on button "4 . znamená" at bounding box center [763, 301] width 245 height 58
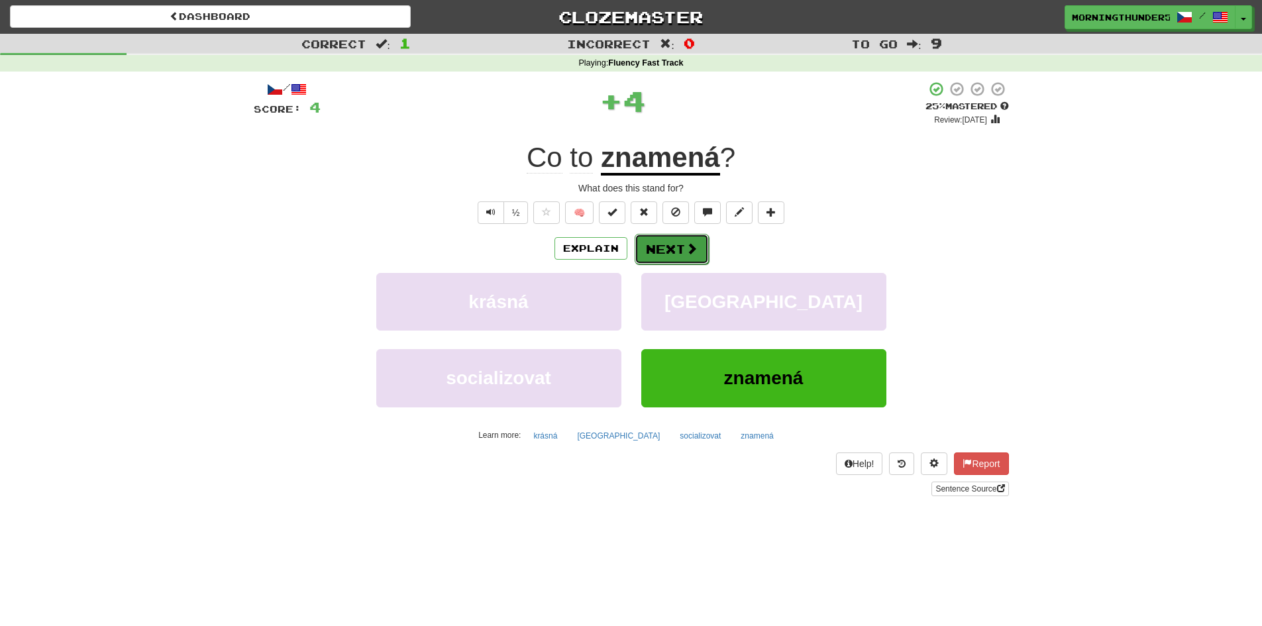
click at [675, 238] on button "Next" at bounding box center [671, 249] width 74 height 30
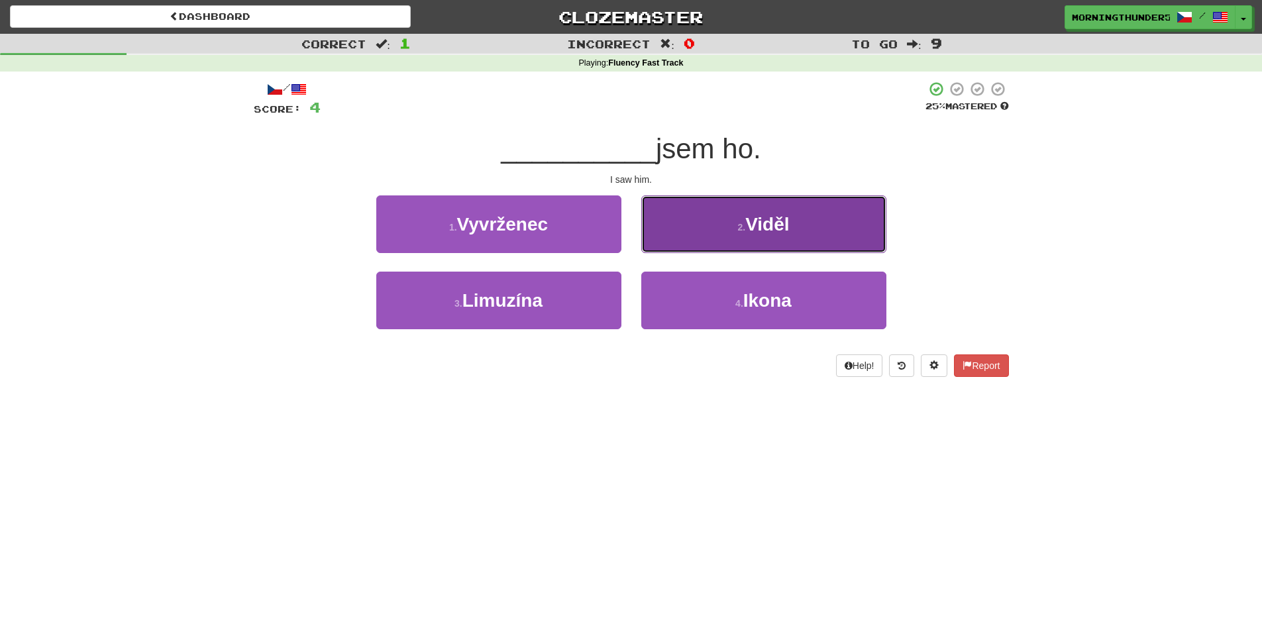
click at [668, 230] on button "2 . Viděl" at bounding box center [763, 224] width 245 height 58
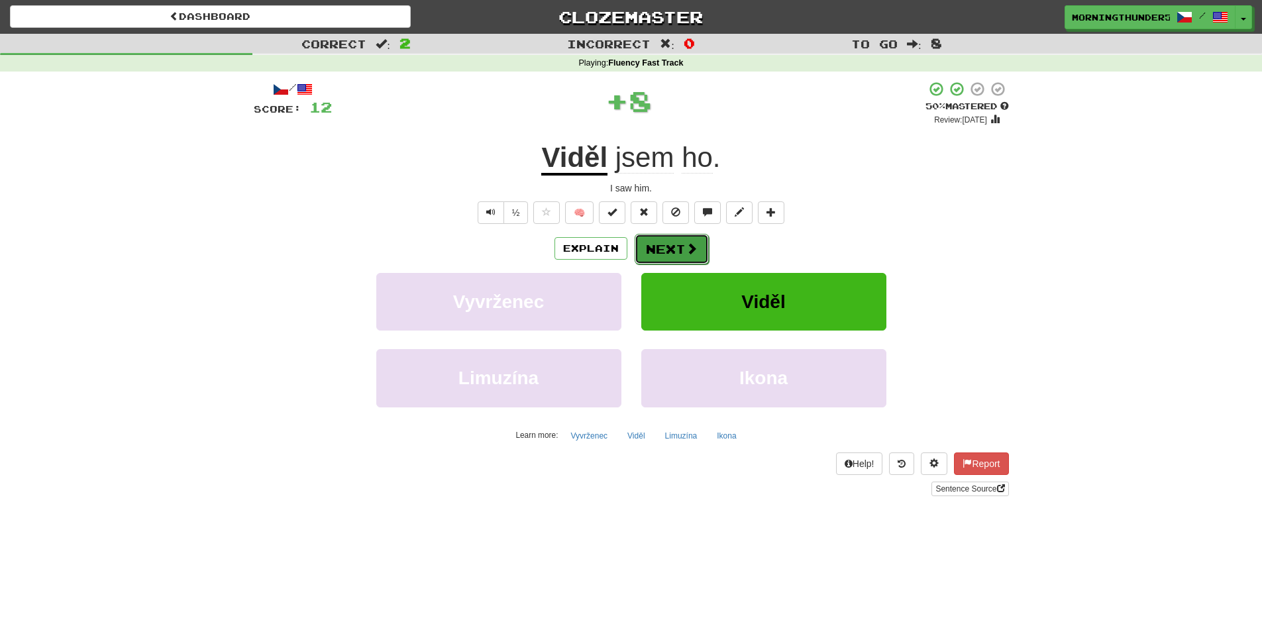
click at [663, 253] on button "Next" at bounding box center [671, 249] width 74 height 30
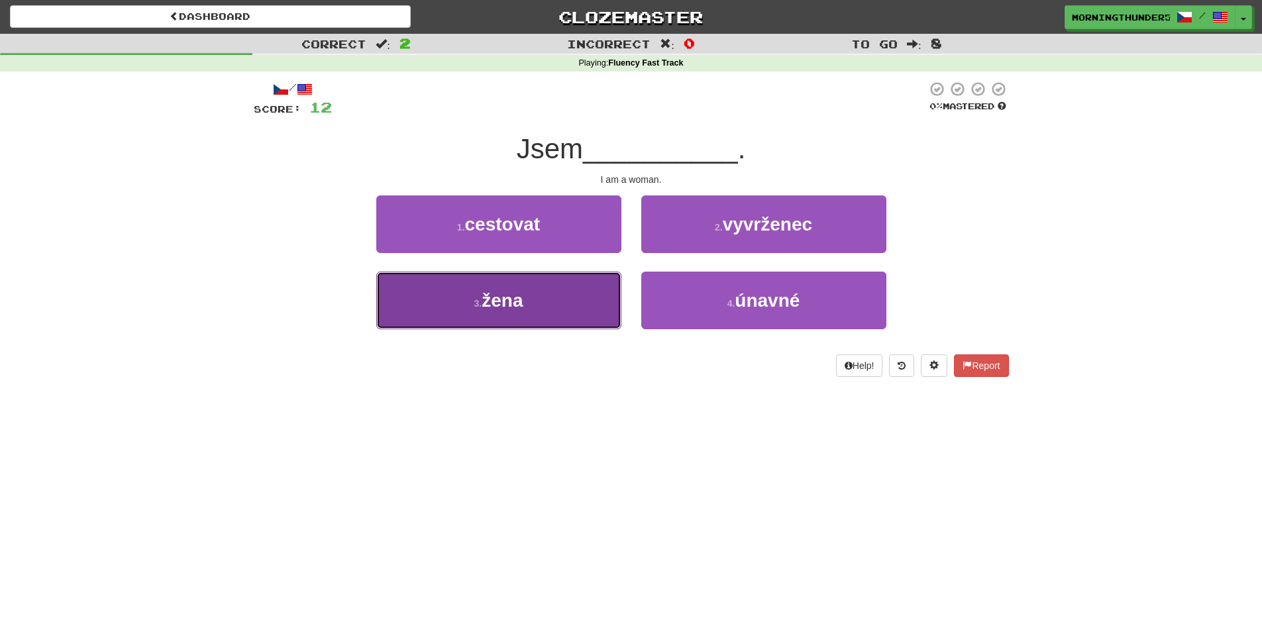
click at [584, 304] on button "3 . žena" at bounding box center [498, 301] width 245 height 58
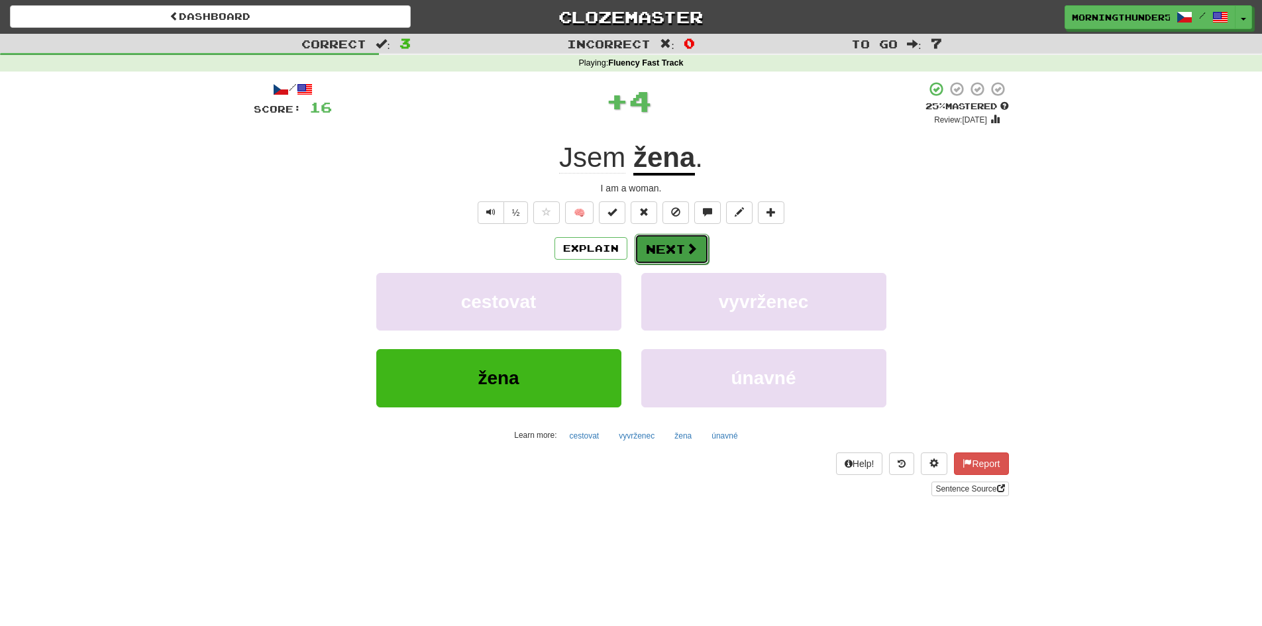
click at [691, 244] on span at bounding box center [691, 248] width 12 height 12
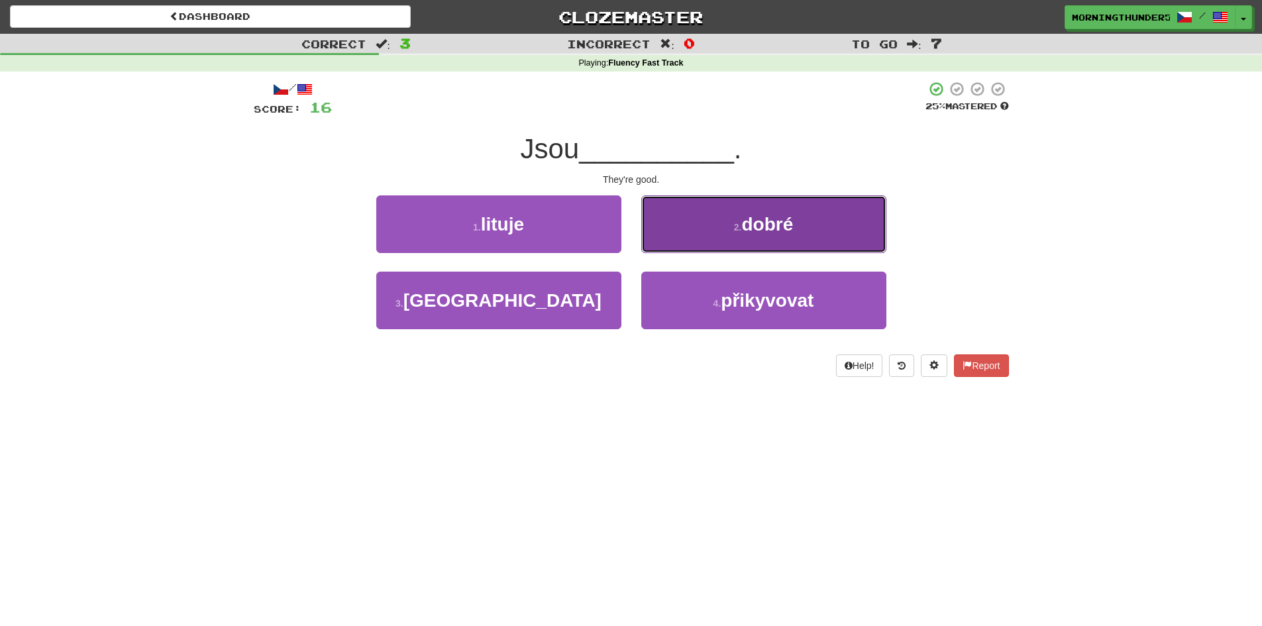
click at [691, 250] on button "2 . dobré" at bounding box center [763, 224] width 245 height 58
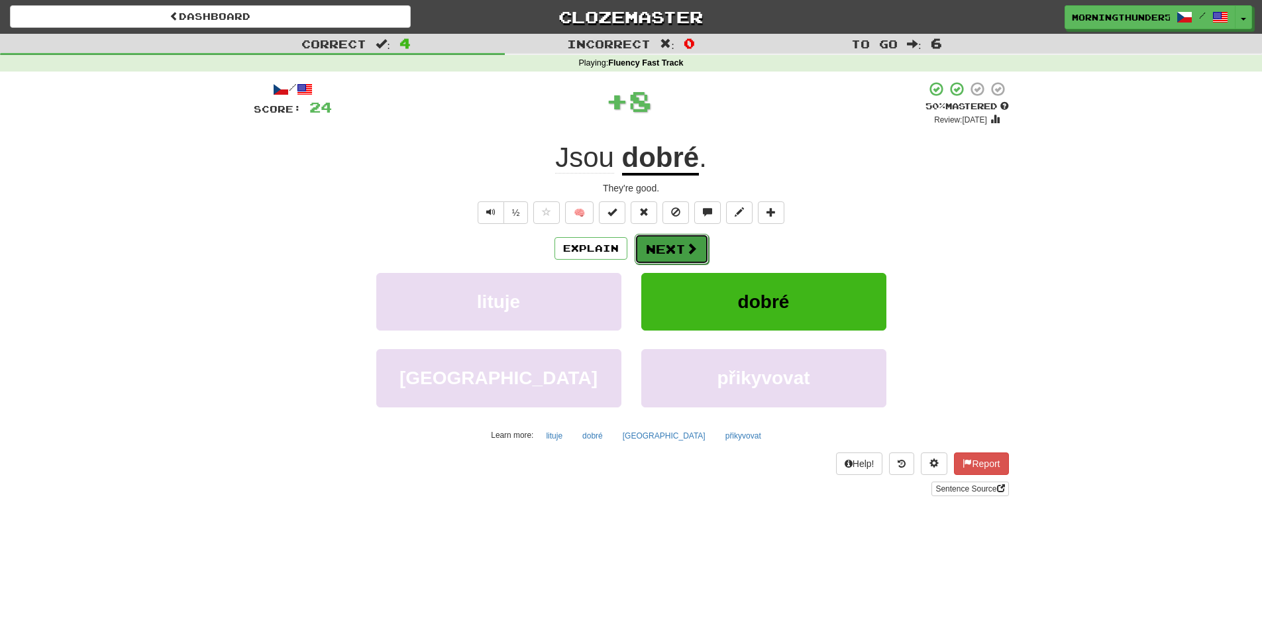
click at [681, 260] on button "Next" at bounding box center [671, 249] width 74 height 30
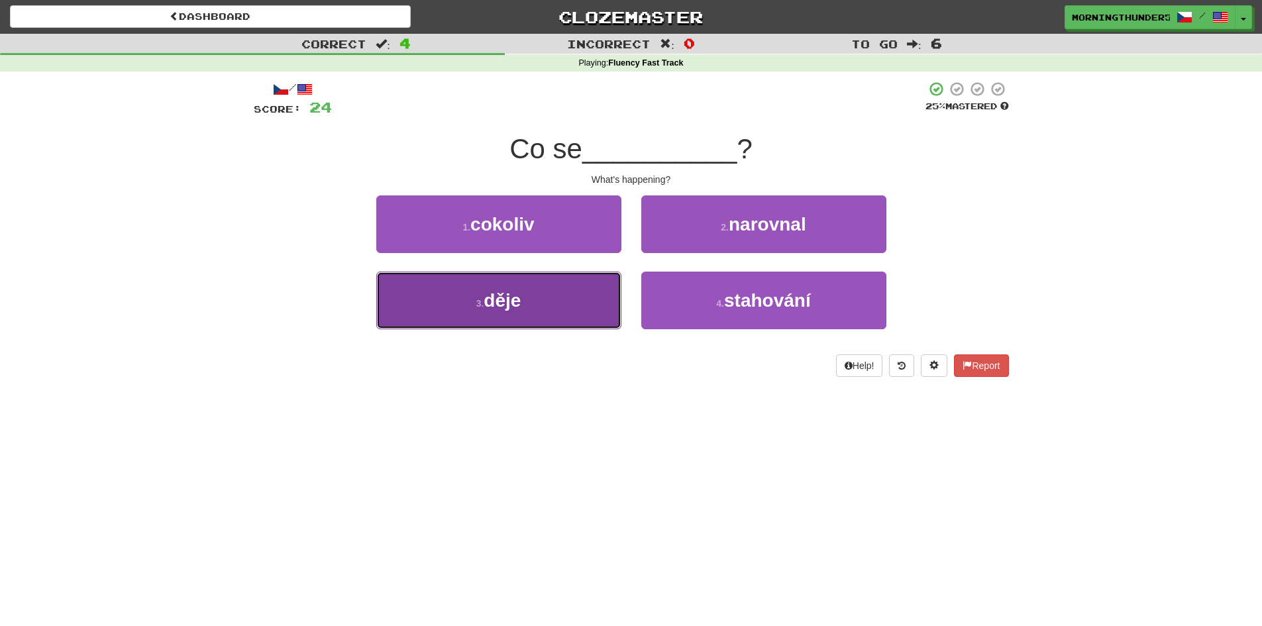
click at [562, 319] on button "3 . děje" at bounding box center [498, 301] width 245 height 58
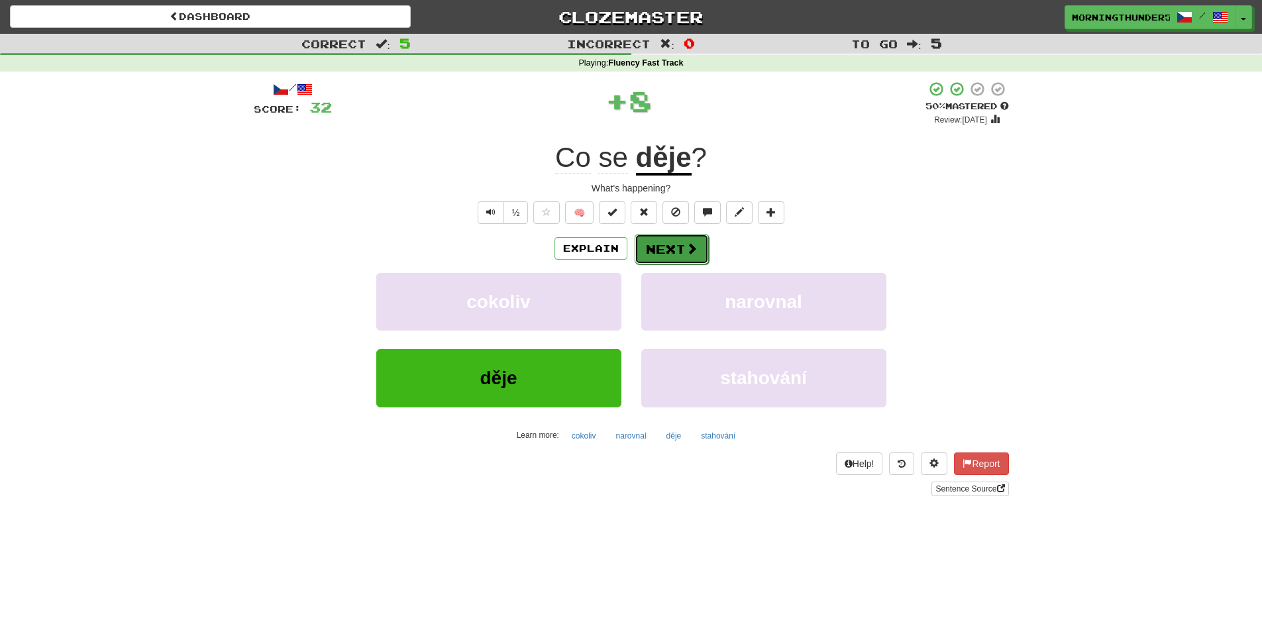
click at [669, 258] on button "Next" at bounding box center [671, 249] width 74 height 30
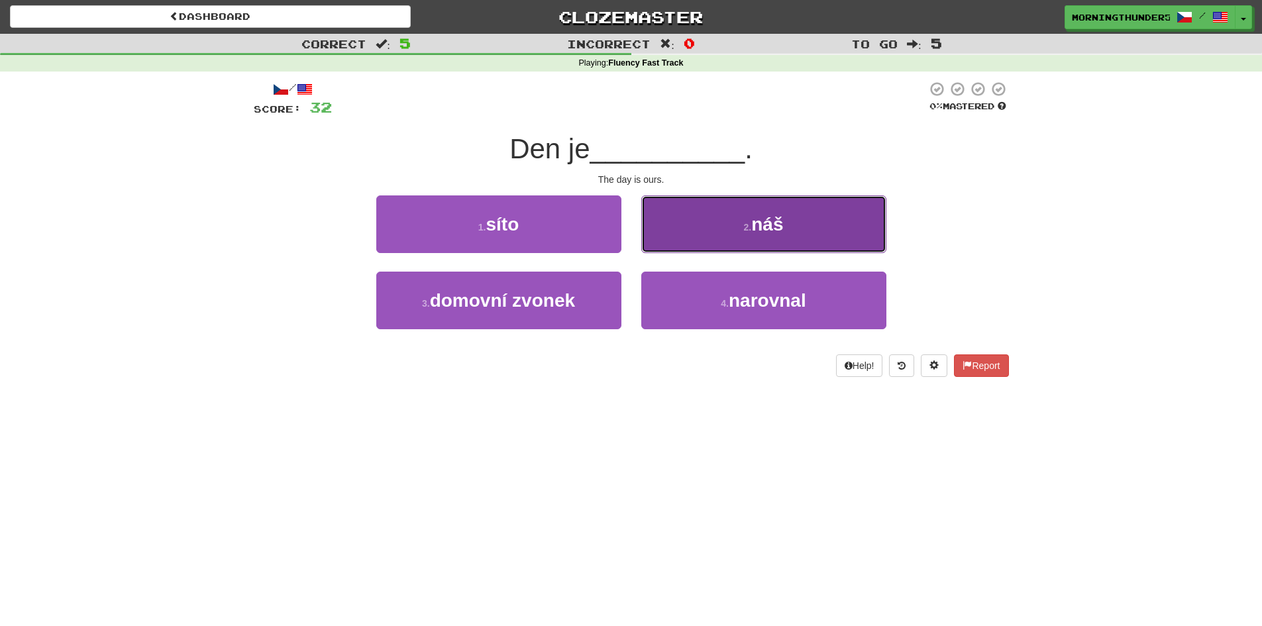
click at [675, 245] on button "2 . náš" at bounding box center [763, 224] width 245 height 58
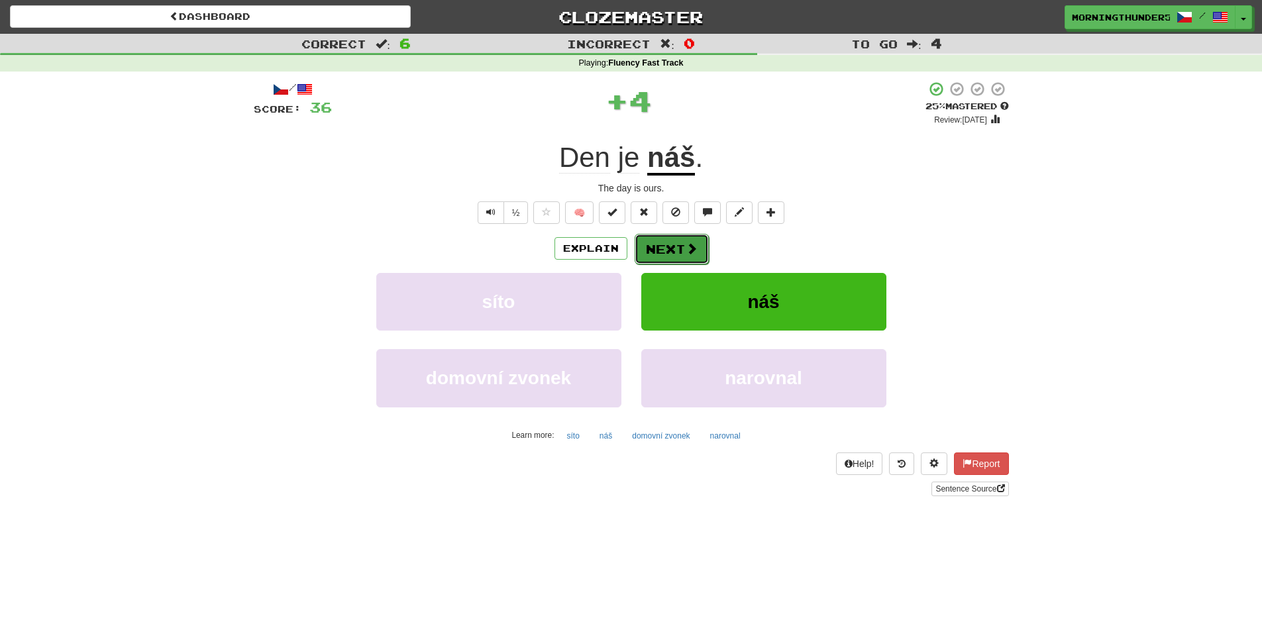
click at [673, 249] on button "Next" at bounding box center [671, 249] width 74 height 30
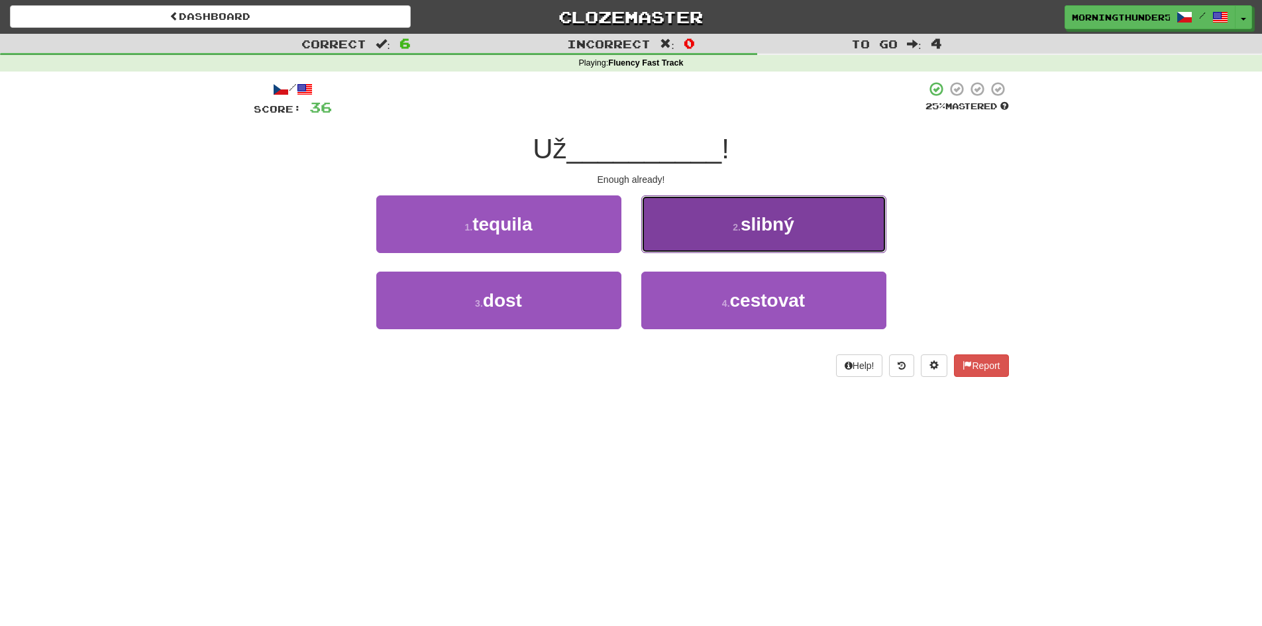
click at [661, 231] on button "2 . slibný" at bounding box center [763, 224] width 245 height 58
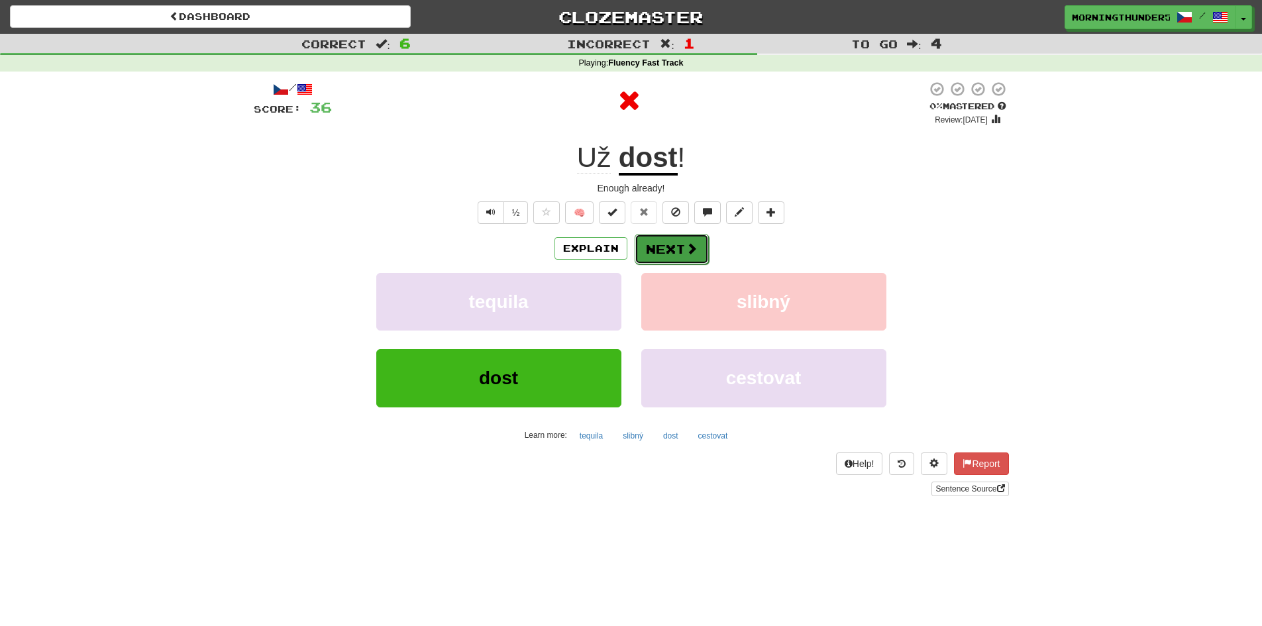
click at [652, 260] on button "Next" at bounding box center [671, 249] width 74 height 30
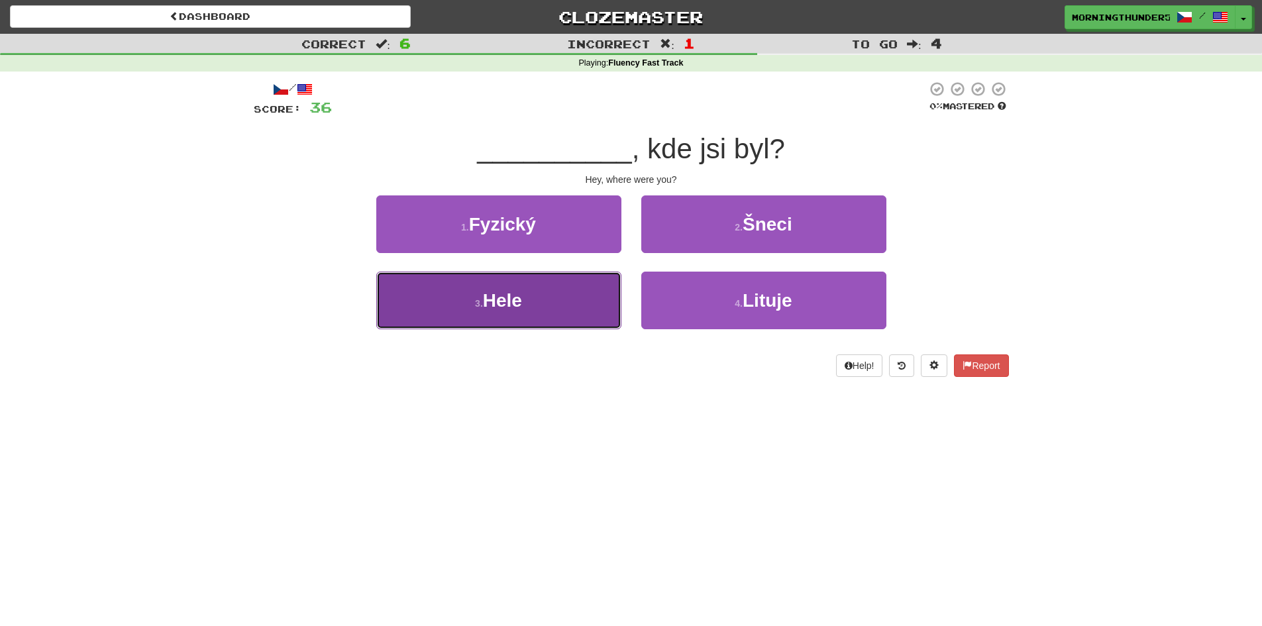
click at [535, 294] on button "3 . Hele" at bounding box center [498, 301] width 245 height 58
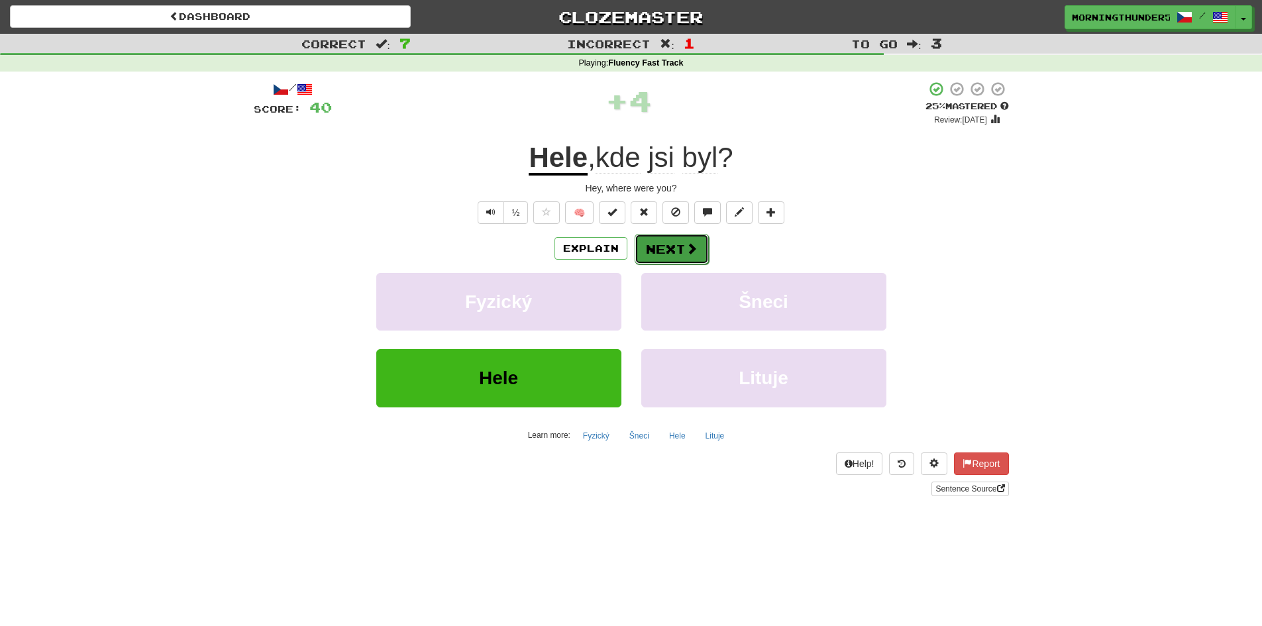
click at [645, 246] on button "Next" at bounding box center [671, 249] width 74 height 30
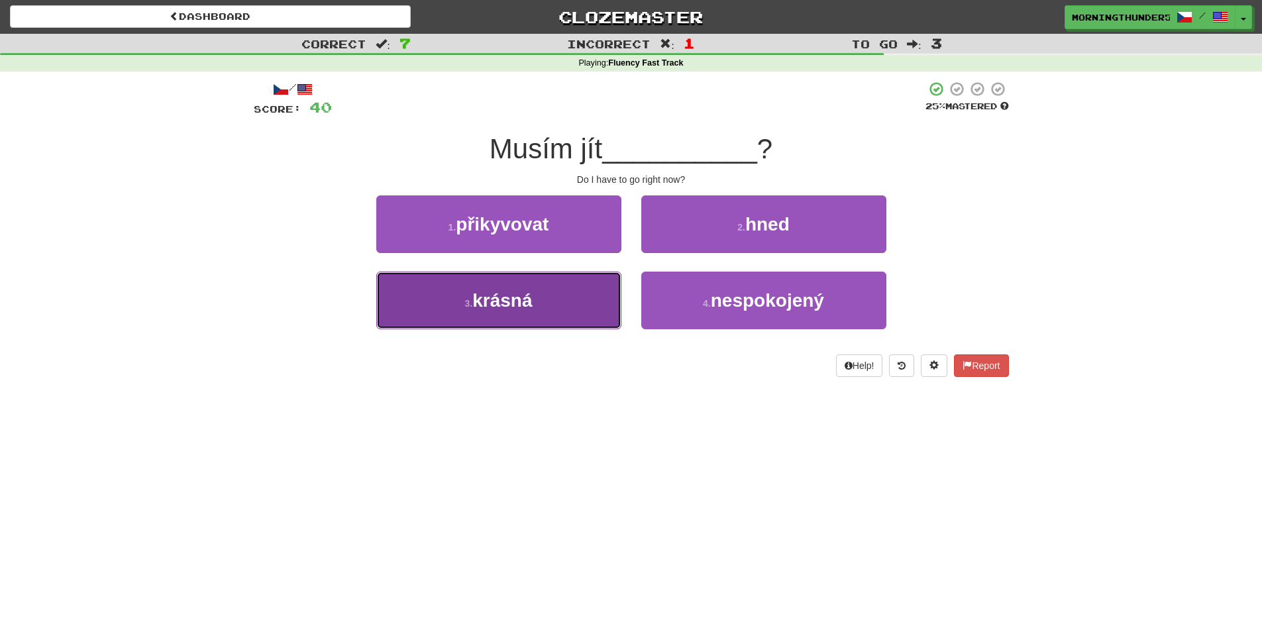
click at [603, 301] on button "3 . krásná" at bounding box center [498, 301] width 245 height 58
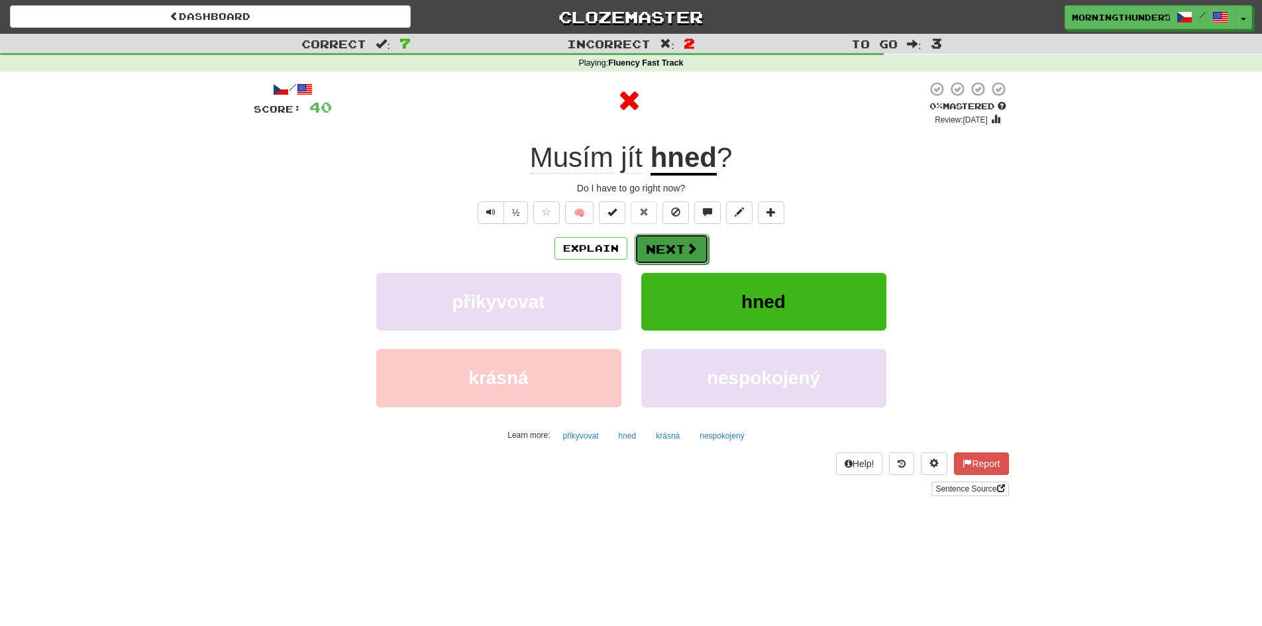
click at [662, 242] on button "Next" at bounding box center [671, 249] width 74 height 30
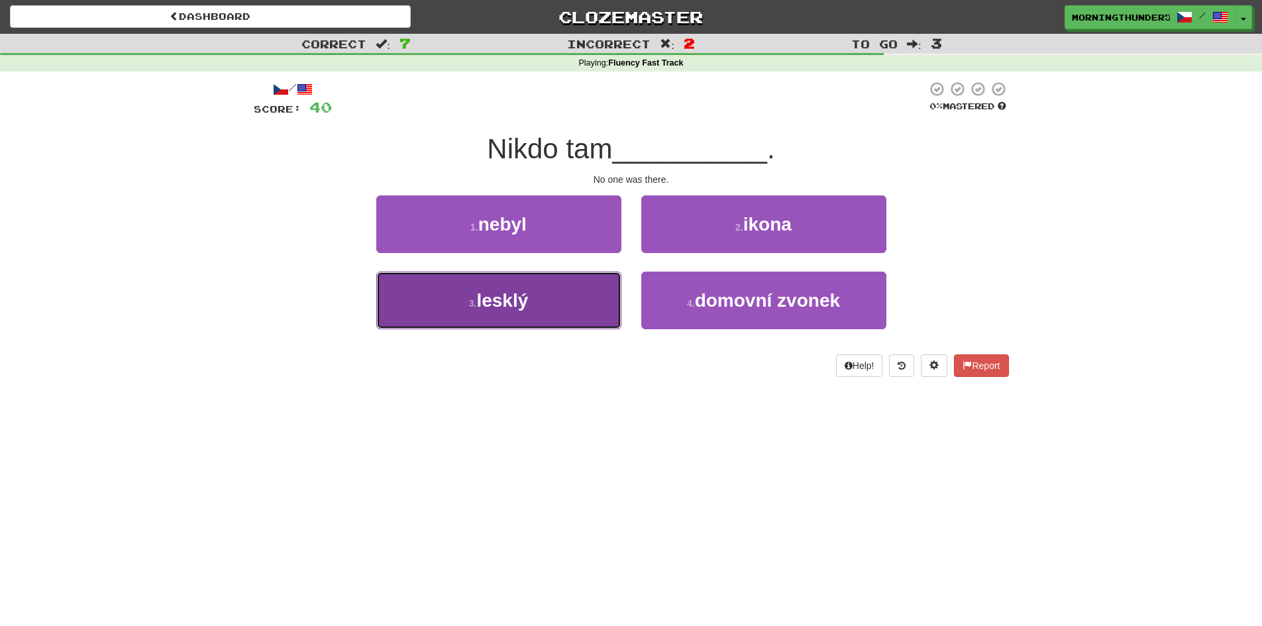
click at [611, 275] on button "3 . lesklý" at bounding box center [498, 301] width 245 height 58
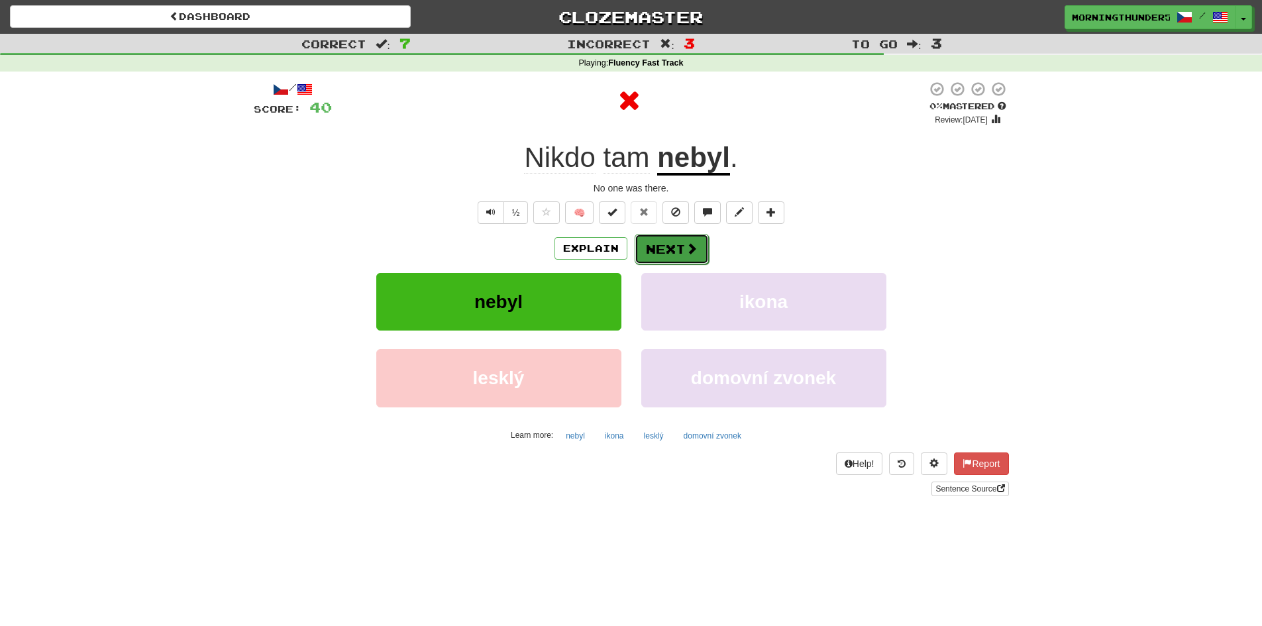
click at [650, 254] on button "Next" at bounding box center [671, 249] width 74 height 30
